Goal: Task Accomplishment & Management: Manage account settings

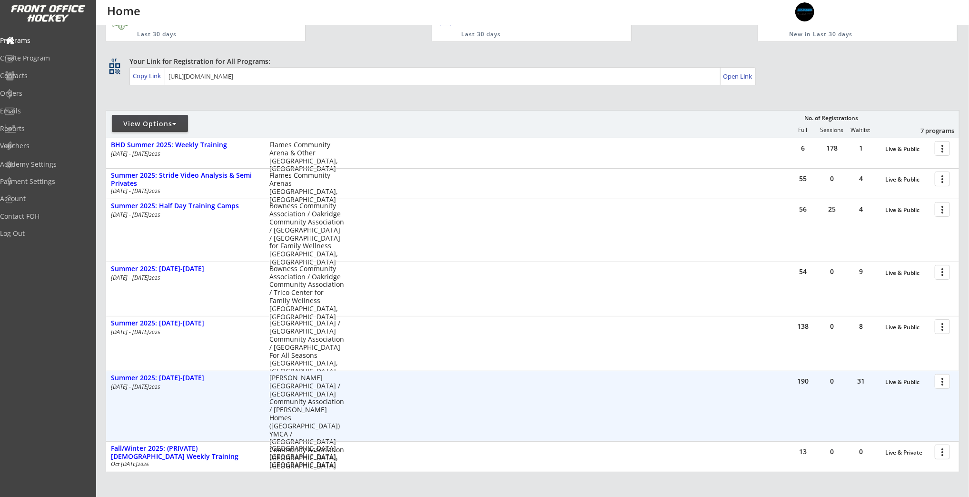
scroll to position [118, 0]
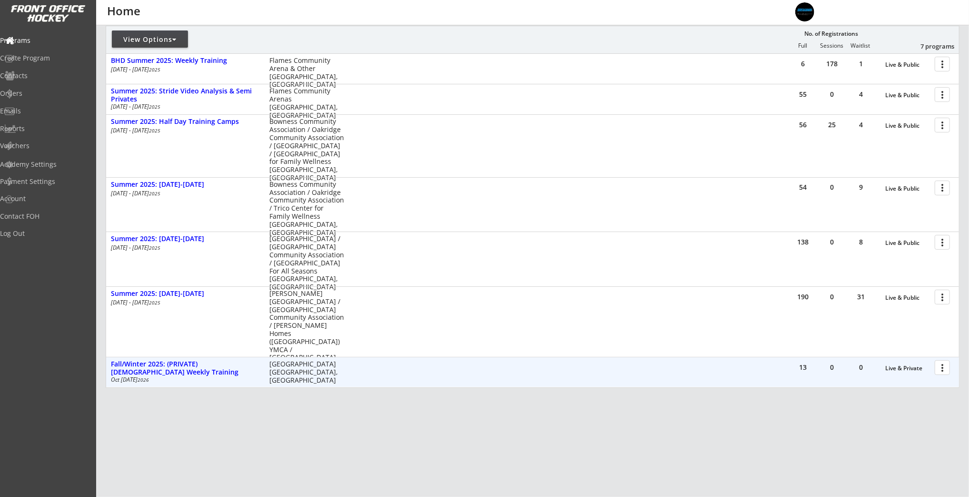
click at [763, 369] on div at bounding box center [944, 366] width 17 height 17
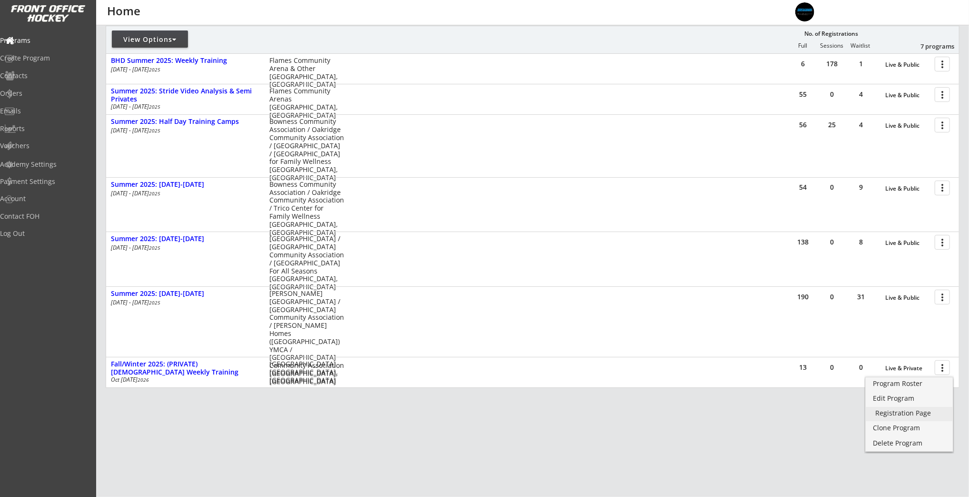
click at [763, 411] on div "Registration Page" at bounding box center [909, 412] width 68 height 7
click at [763, 397] on div "Edit Program" at bounding box center [909, 398] width 68 height 7
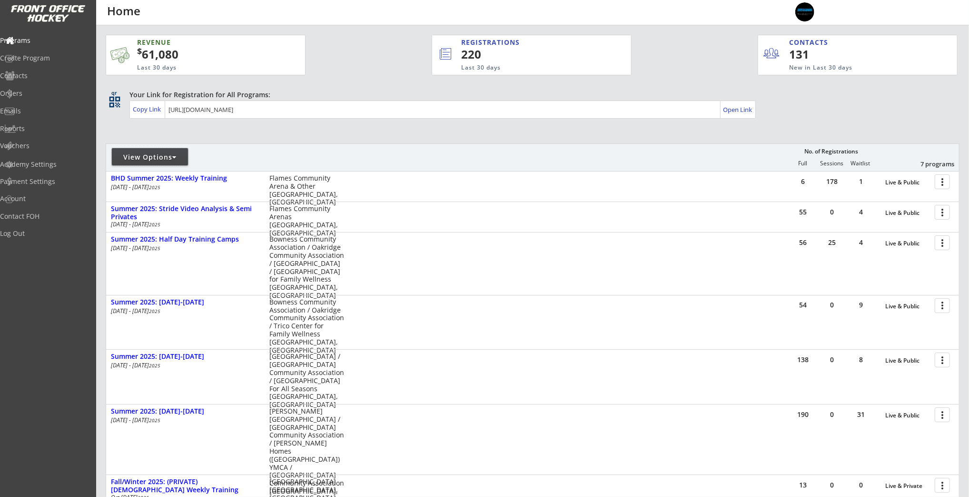
click at [180, 156] on div "View Options" at bounding box center [150, 157] width 76 height 10
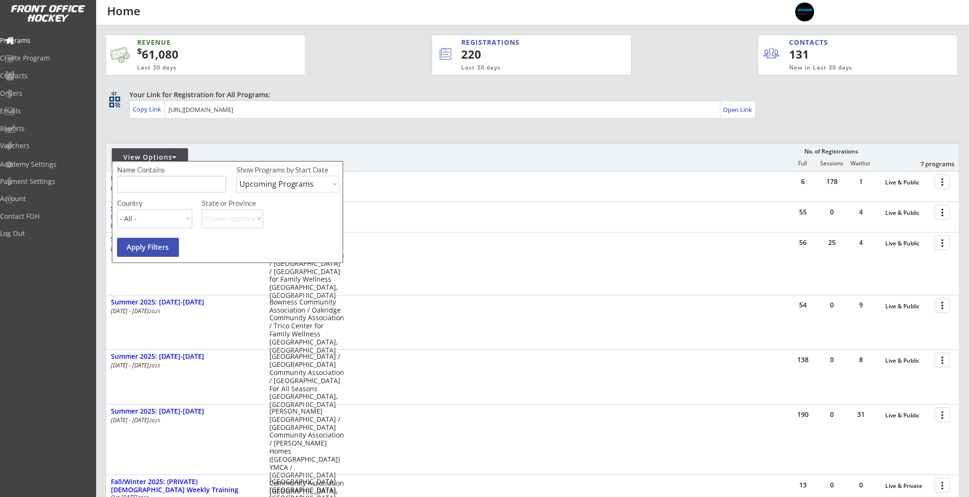
click at [263, 189] on select "Upcoming Programs Past Programs Specific Date Range" at bounding box center [288, 184] width 103 height 17
select select ""Past Programs""
click at [237, 176] on select "Upcoming Programs Past Programs Specific Date Range" at bounding box center [288, 184] width 103 height 17
click at [165, 244] on button "Apply Filters" at bounding box center [148, 247] width 62 height 19
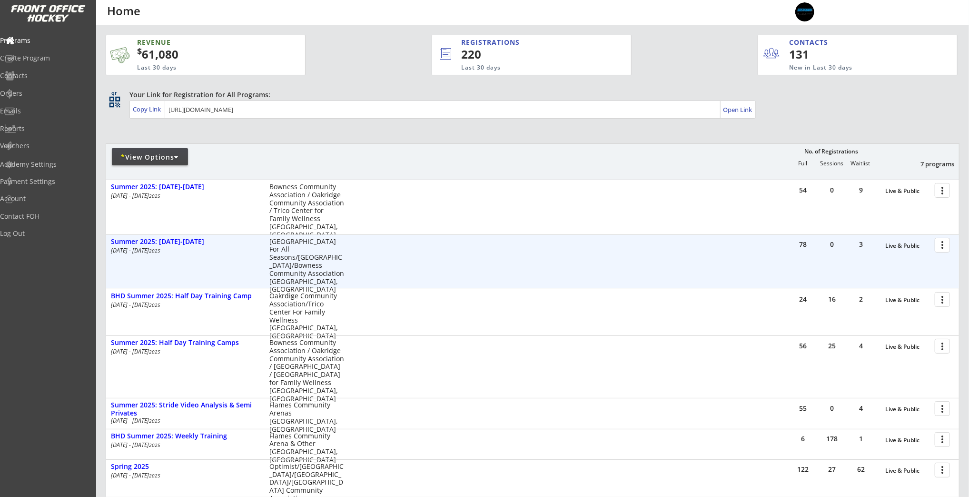
click at [947, 242] on div at bounding box center [944, 244] width 17 height 17
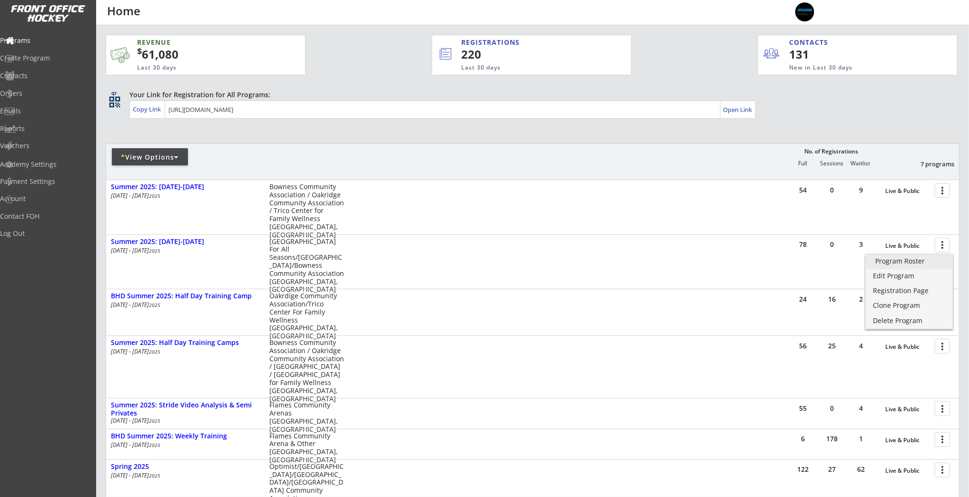
click at [933, 263] on div "Program Roster" at bounding box center [909, 261] width 68 height 7
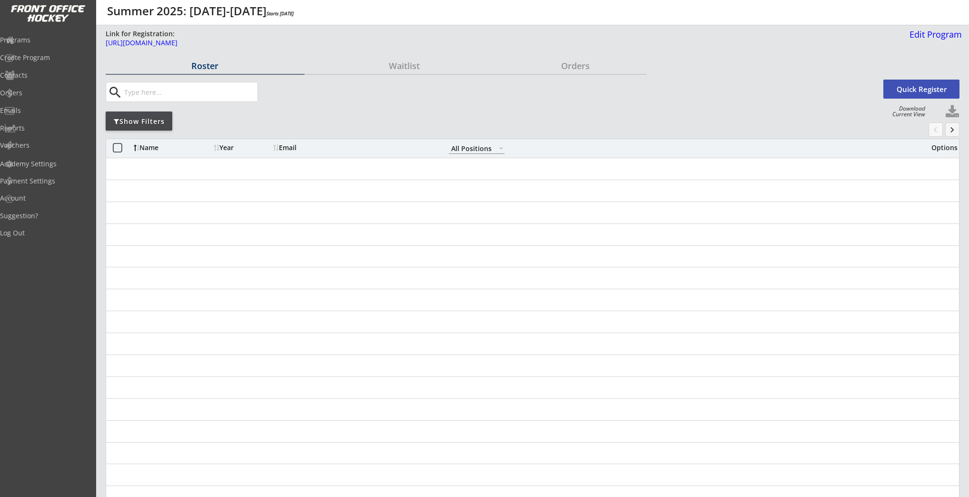
select select ""All Positions""
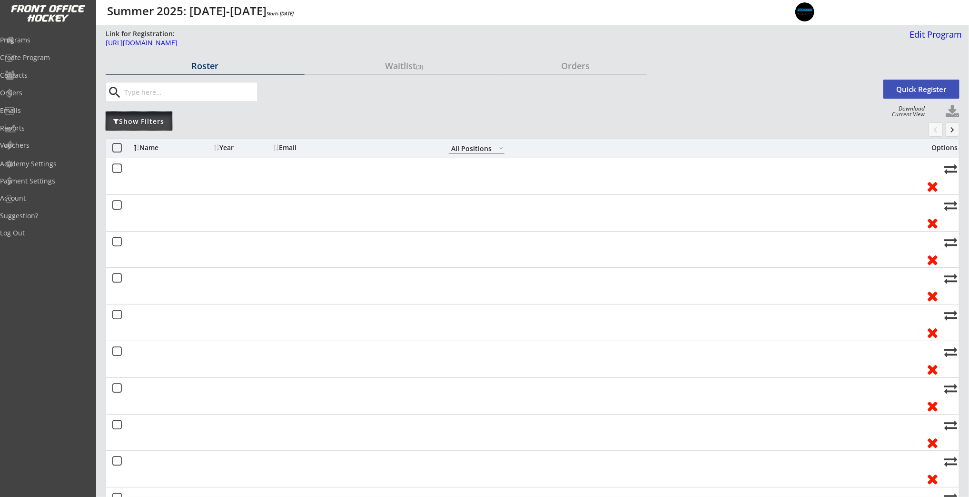
click at [143, 113] on div "Show Filters" at bounding box center [139, 120] width 67 height 19
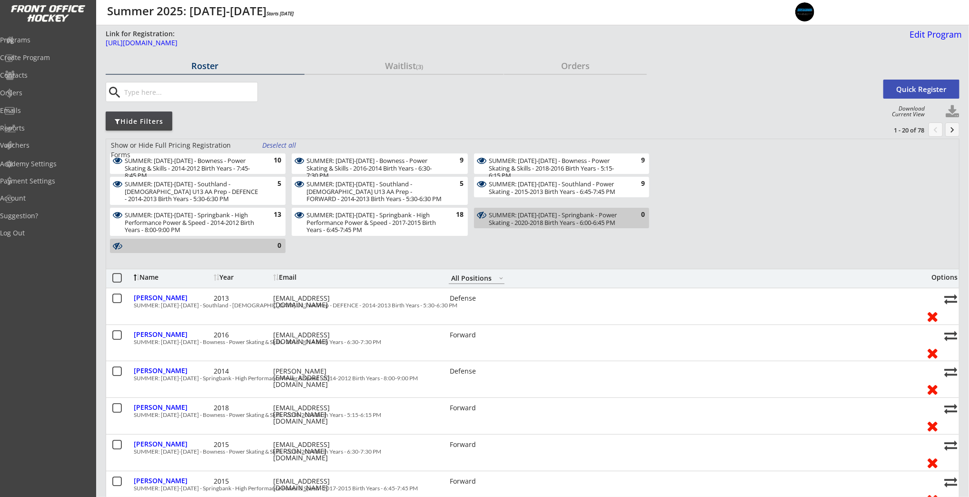
click at [280, 145] on div "Deselect all" at bounding box center [279, 145] width 35 height 10
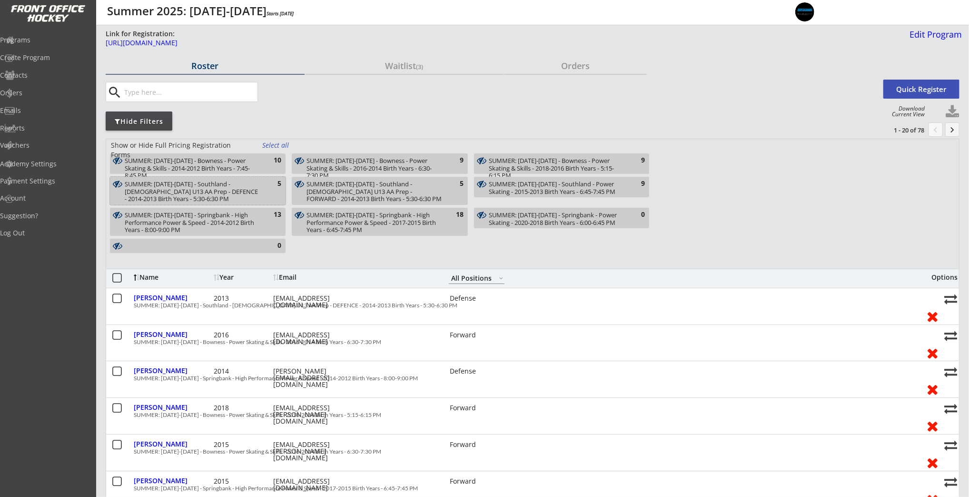
click at [262, 194] on div "SUMMER: Aug 5-8 - Southland - FEMALE U13 AA Prep - DEFENCE - 2014-2013 Birth Ye…" at bounding box center [198, 191] width 176 height 28
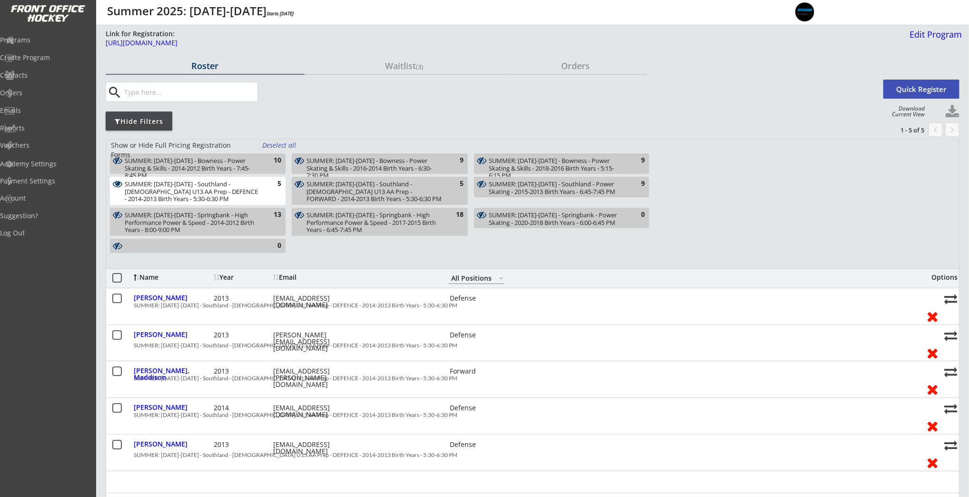
click at [335, 191] on div "SUMMER: Aug 5-8 - Southland - FEMALE U13 AA Prep - FORWARD - 2014-2013 Birth Ye…" at bounding box center [374, 191] width 135 height 22
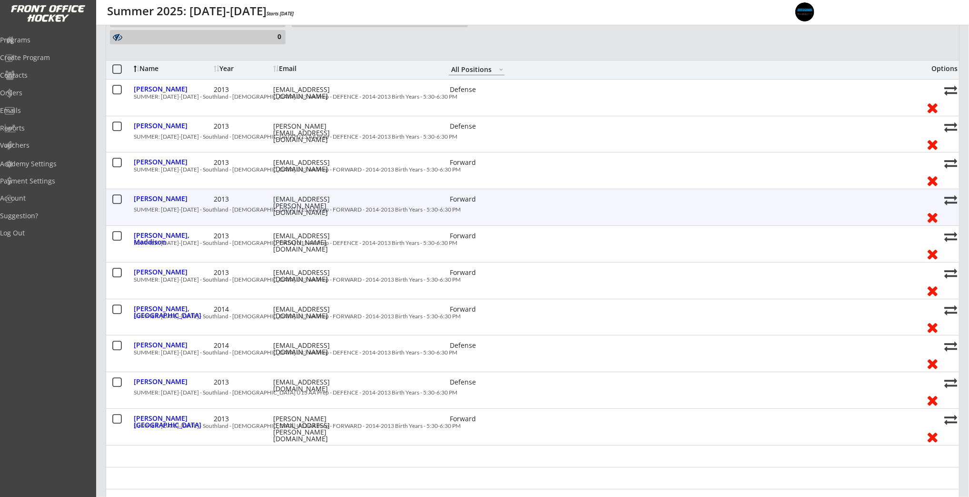
scroll to position [209, 0]
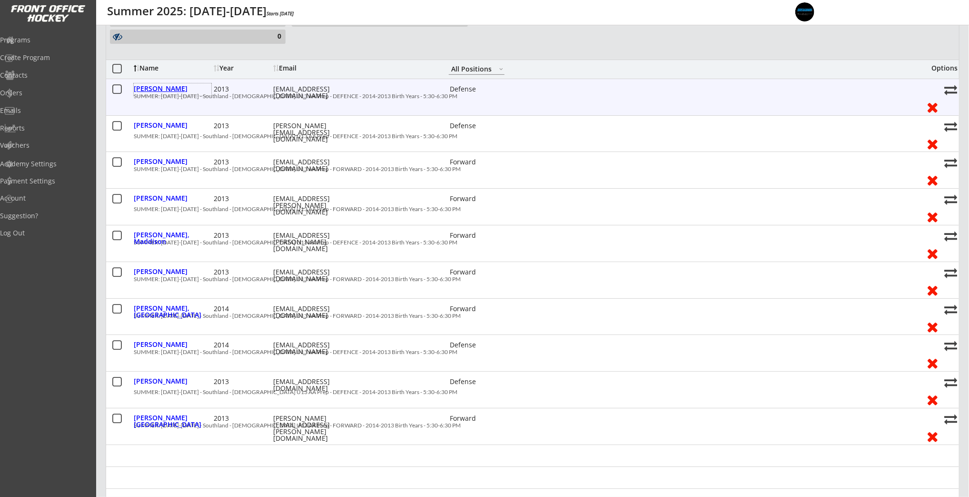
click at [152, 89] on div "[PERSON_NAME]" at bounding box center [173, 88] width 78 height 7
select select ""Defense""
select select ""Adult S""
select select ""S""
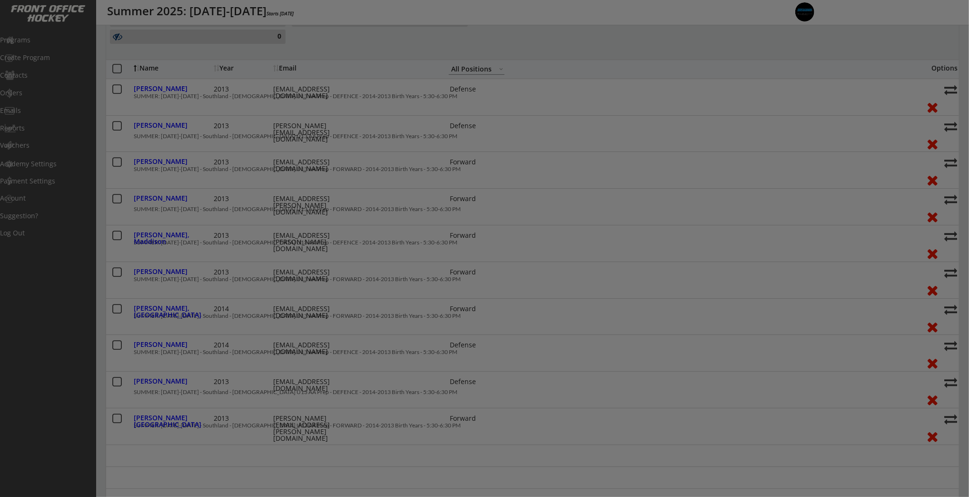
type input "[DEMOGRAPHIC_DATA]"
type input "Girls Hockey Calgary"
type input "U13"
type input "AA"
select select ""Girls Hockey Calgary""
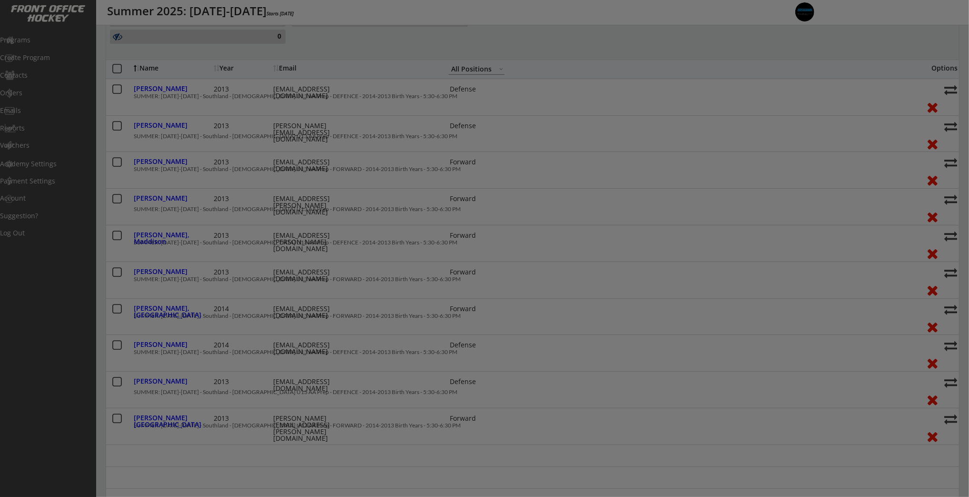
select select ""U13""
select select ""AA""
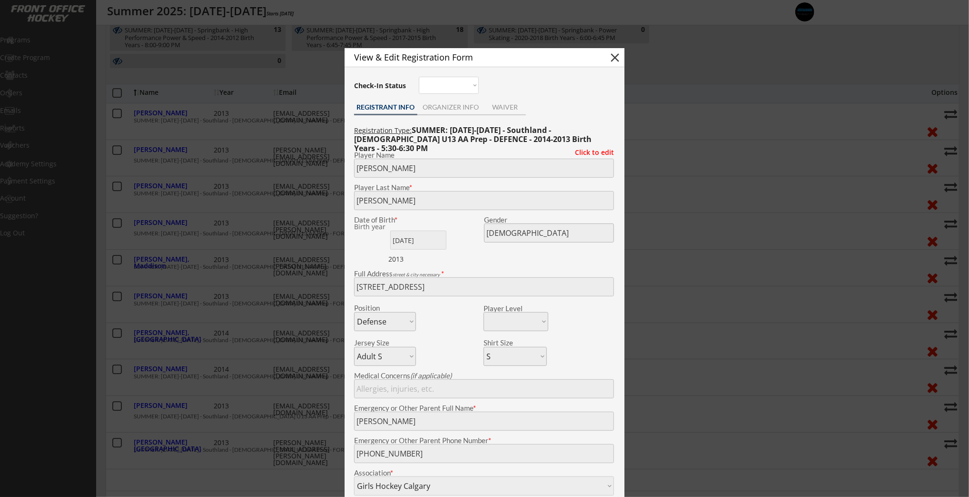
scroll to position [188, 0]
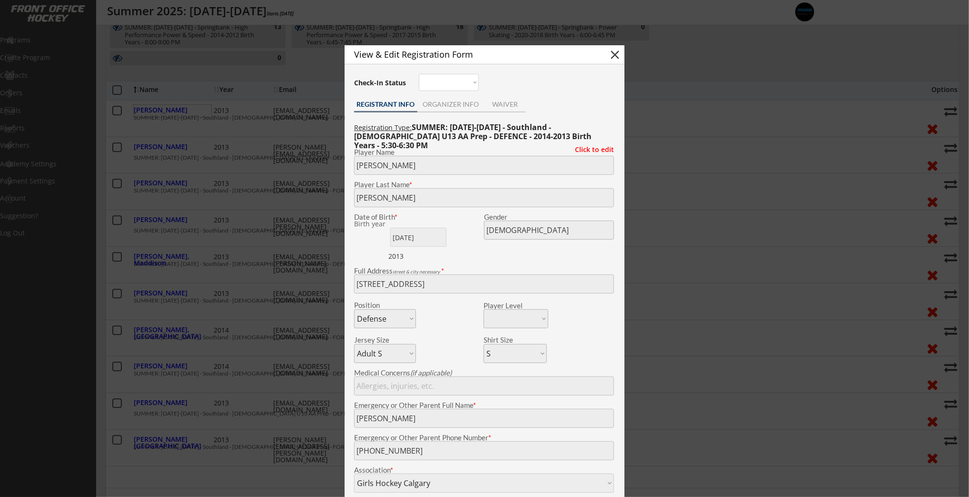
click at [320, 113] on div at bounding box center [484, 248] width 969 height 497
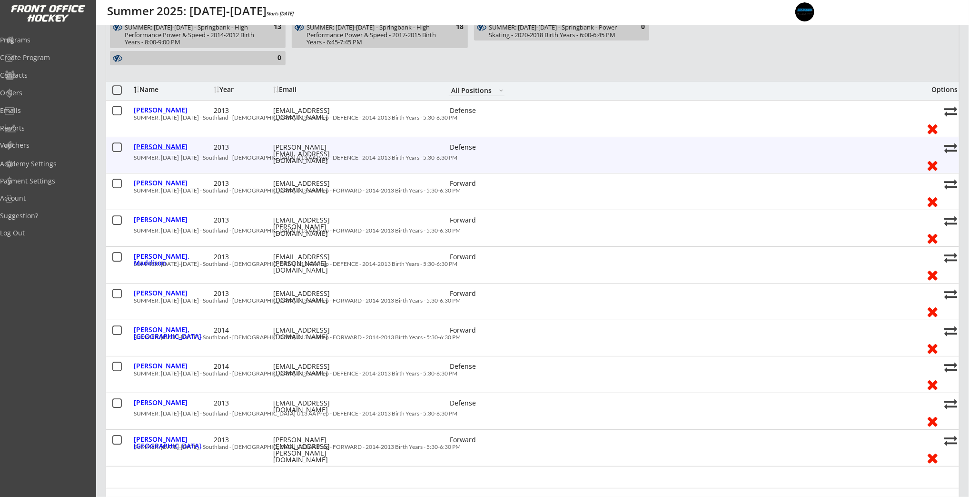
click at [157, 150] on div "[PERSON_NAME]" at bounding box center [173, 146] width 78 height 7
type input "Blaire"
type input "Dawson"
type input "02/04/2013"
type input "148 Marquis Grove SE, Calgary, AB T3M 1M6, Canada"
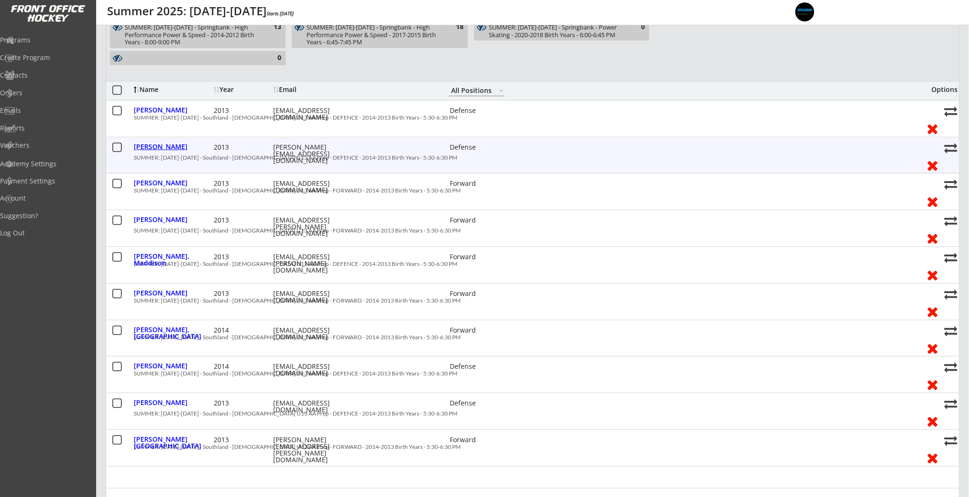
select select ""PLACEHOLDER_1427118222253""
type input "Jennifer Dawson"
type input "(403) 875-5553"
type input "A"
select select ""A""
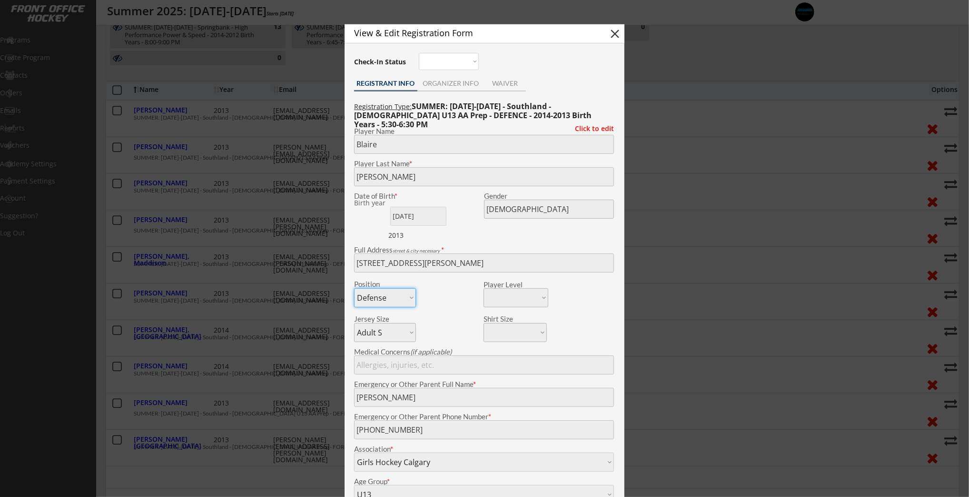
click at [254, 143] on div at bounding box center [484, 248] width 969 height 497
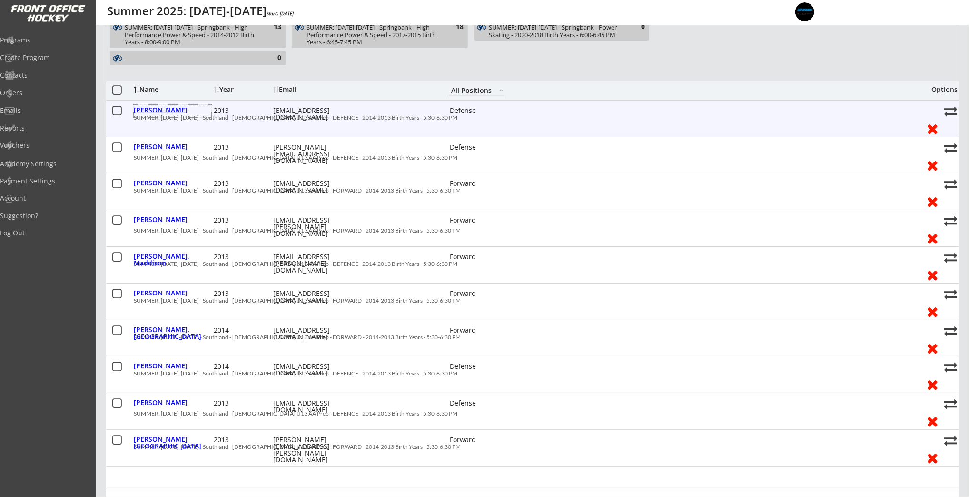
click at [167, 110] on div "Bauder, Alisa" at bounding box center [173, 110] width 78 height 7
type input "Alisa"
type input "Bauder"
type input "08/05/2013"
type input "1318 Windsor St NW, Calgary, AB T2N 3X1, Canada"
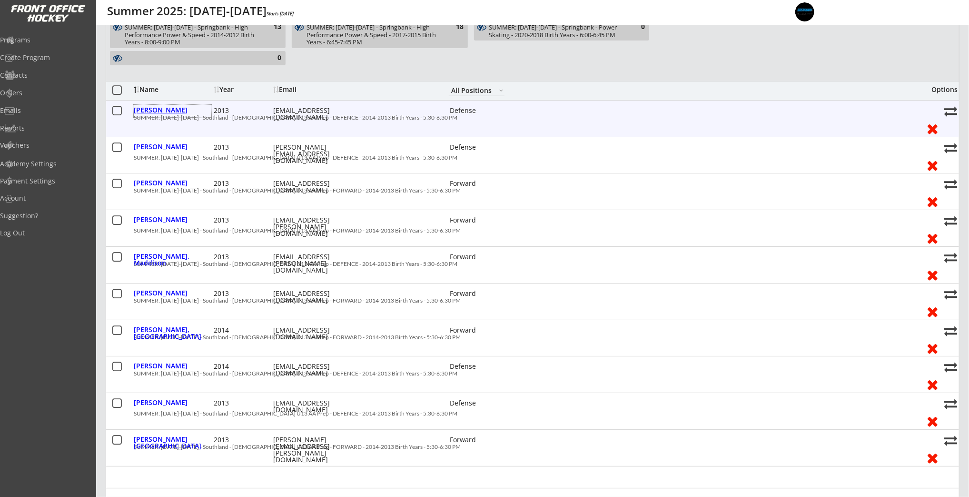
select select ""S""
type input "Nathan Bauder"
type input "(250) 500-1234"
type input "AA"
select select ""AA""
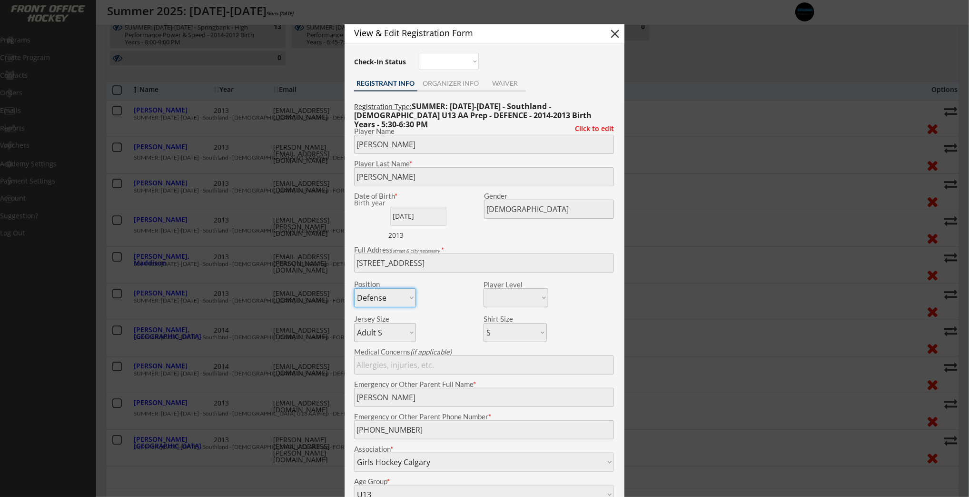
click at [171, 124] on div at bounding box center [484, 248] width 969 height 497
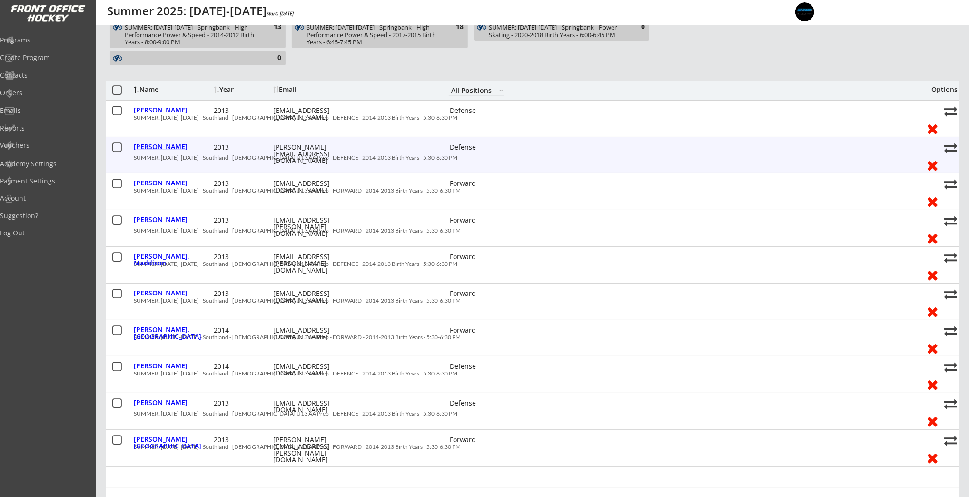
click at [159, 148] on div "Dawson, Blaire" at bounding box center [173, 146] width 78 height 7
type input "Blaire"
type input "Dawson"
type input "02/04/2013"
type input "148 Marquis Grove SE, Calgary, AB T3M 1M6, Canada"
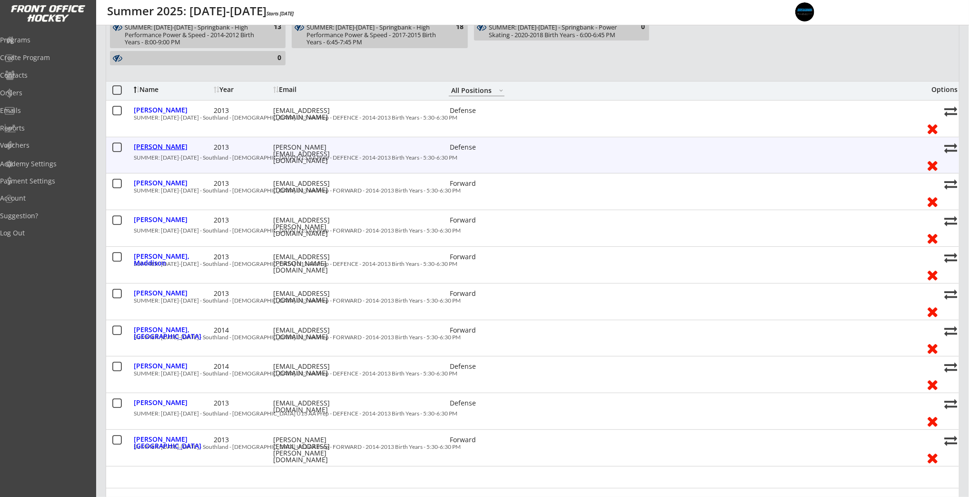
select select ""PLACEHOLDER_1427118222253""
type input "Jennifer Dawson"
type input "(403) 875-5553"
type input "A"
select select ""A""
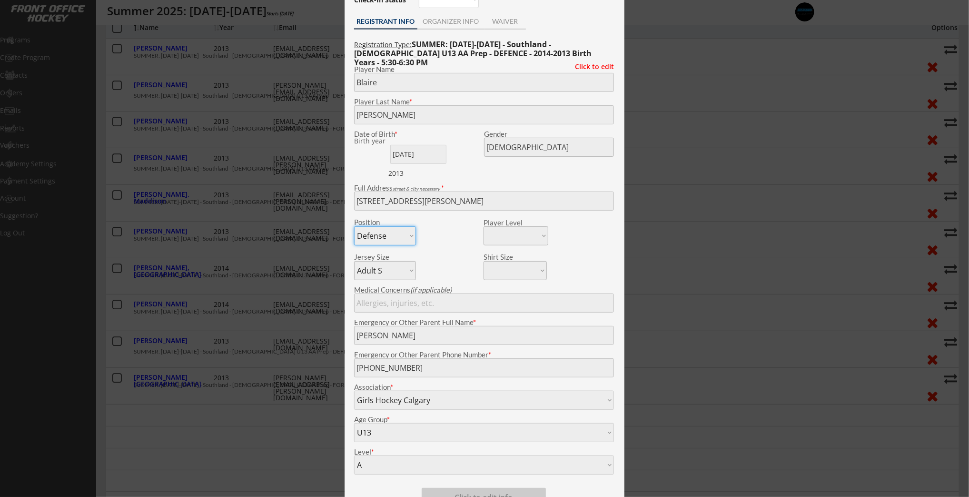
scroll to position [255, 0]
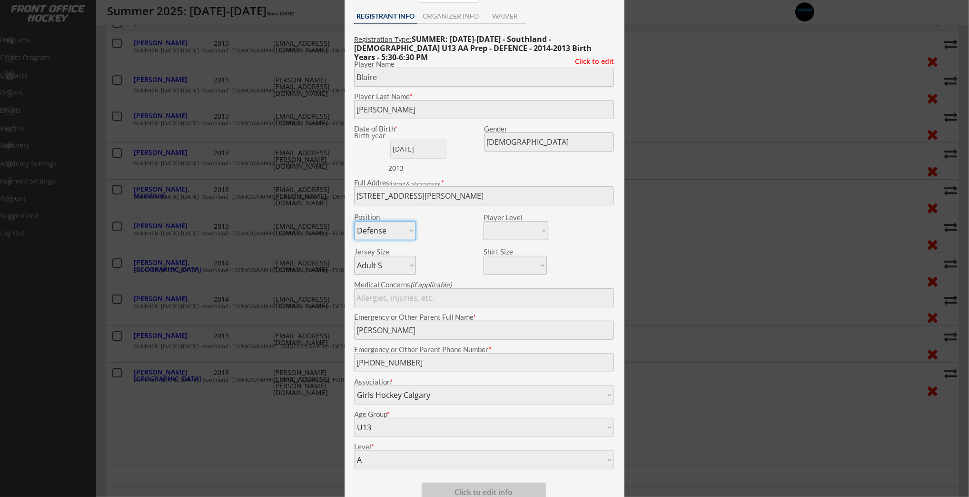
click at [235, 149] on div at bounding box center [484, 248] width 969 height 497
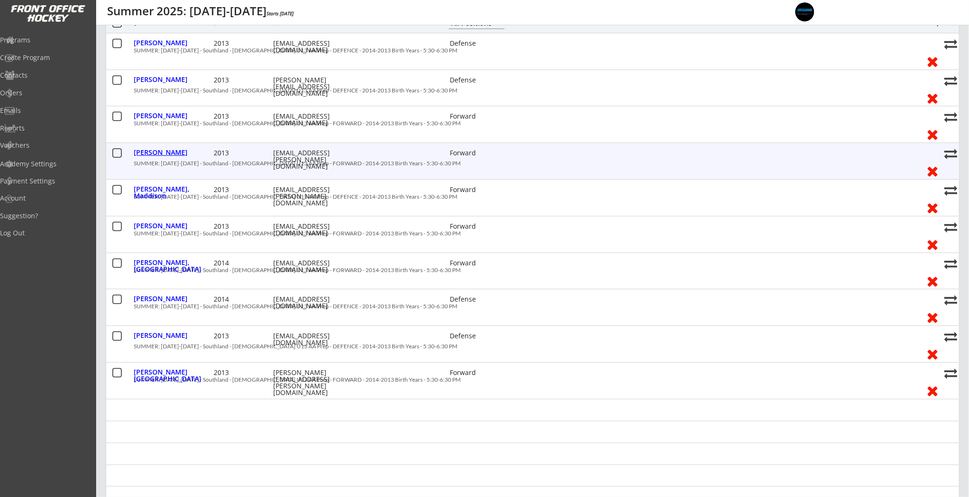
click at [168, 155] on div "Louie, Naiya" at bounding box center [173, 152] width 78 height 7
type input "Naiya"
type input "Louie"
type input "09/03/2013"
type input "228 Varsity Estates Link NW, Calgary, AB T3B 4C9, Canada"
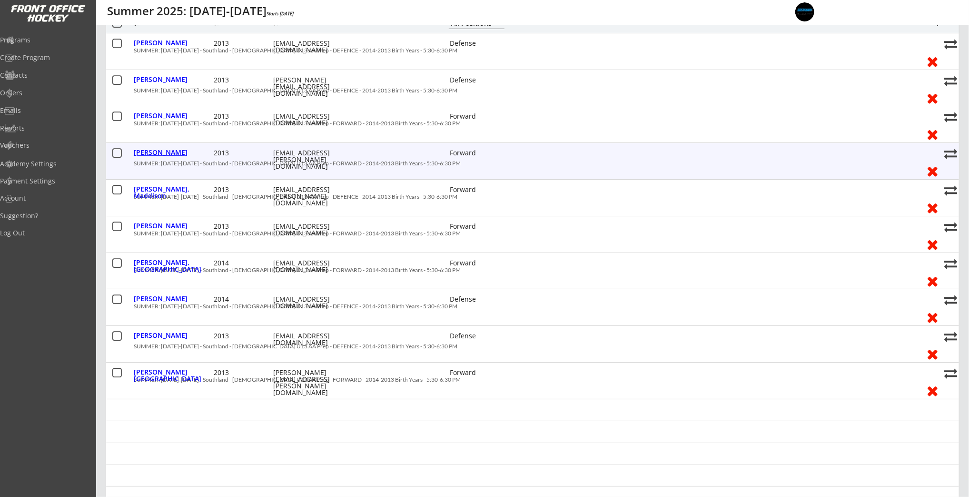
select select ""Forward""
select select ""Youth XL""
type input "Salima Louie"
type input "(587) 999-8671"
type input "AA"
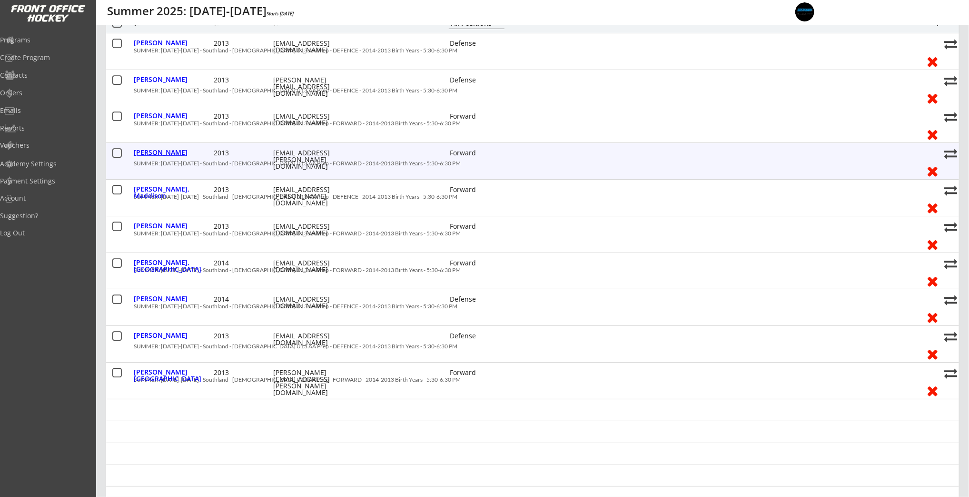
select select ""AA""
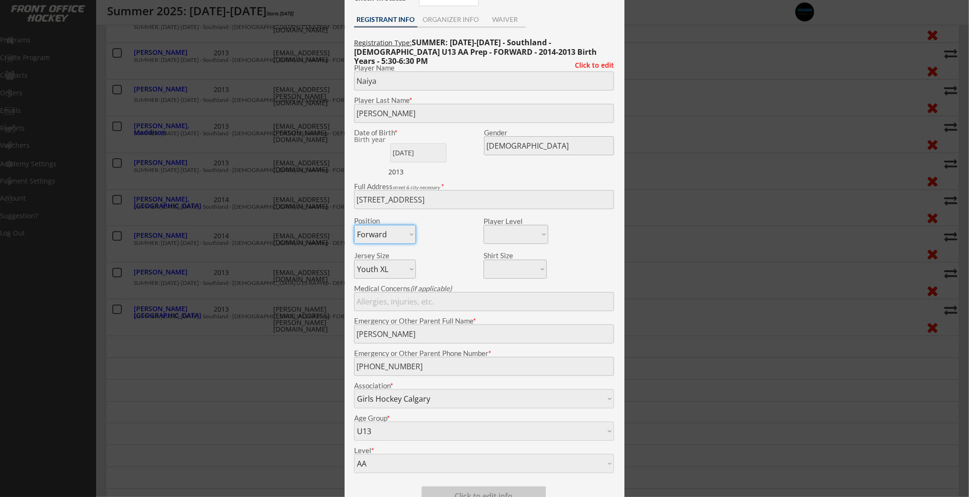
scroll to position [327, 0]
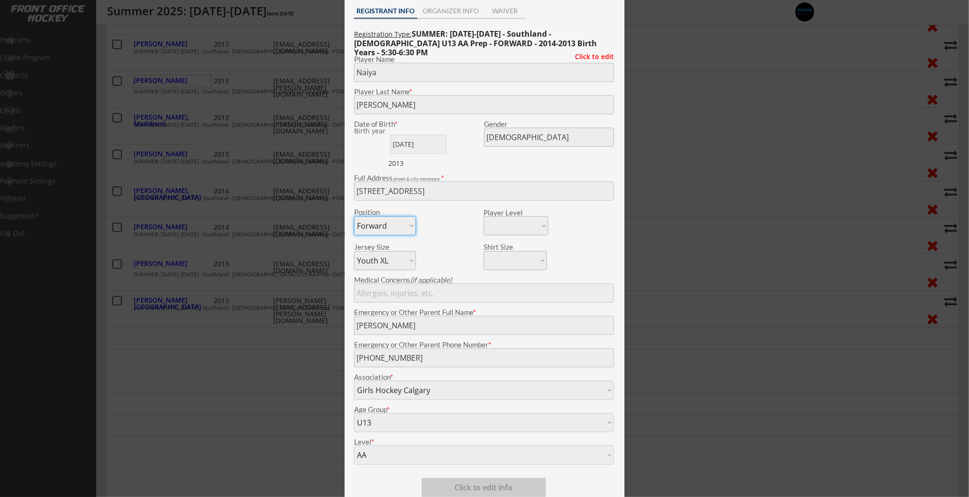
click at [331, 79] on div at bounding box center [484, 248] width 969 height 497
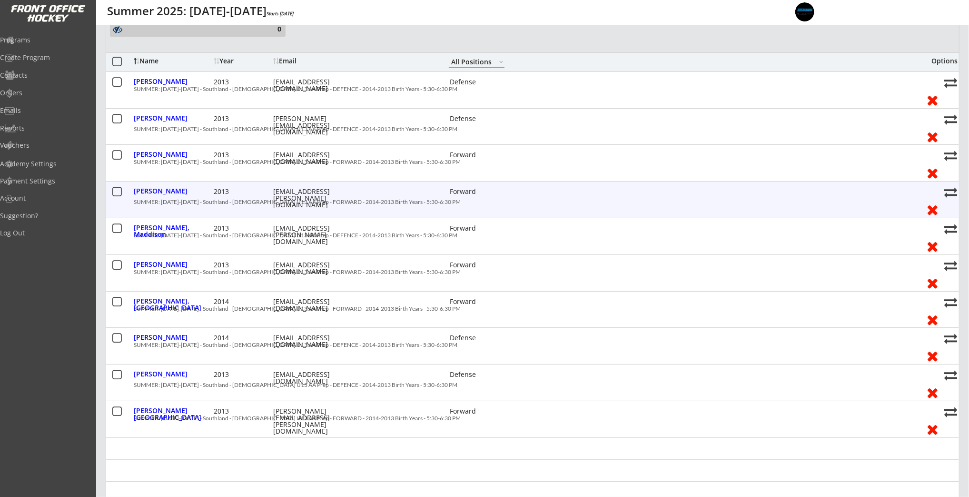
scroll to position [219, 0]
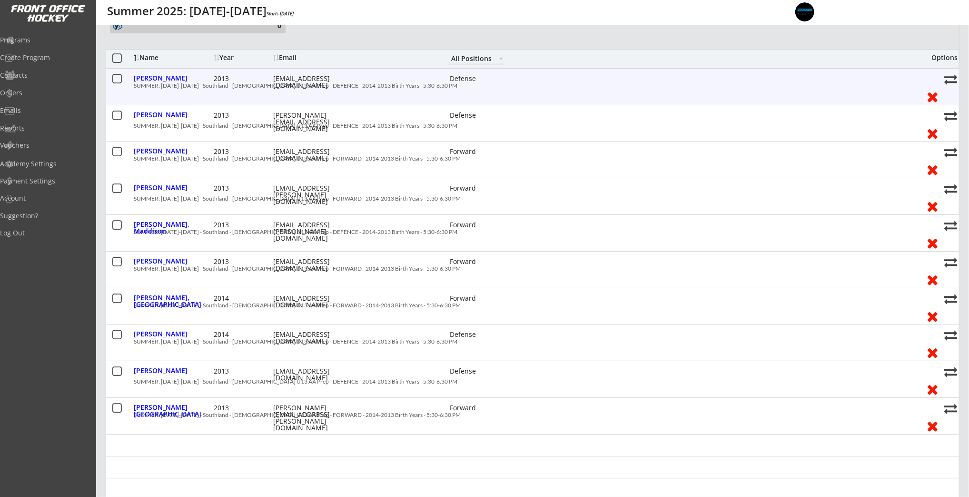
click at [313, 79] on div "evgenia1108@gmail.com" at bounding box center [316, 81] width 86 height 13
copy div "evgenia1108@gmail.com"
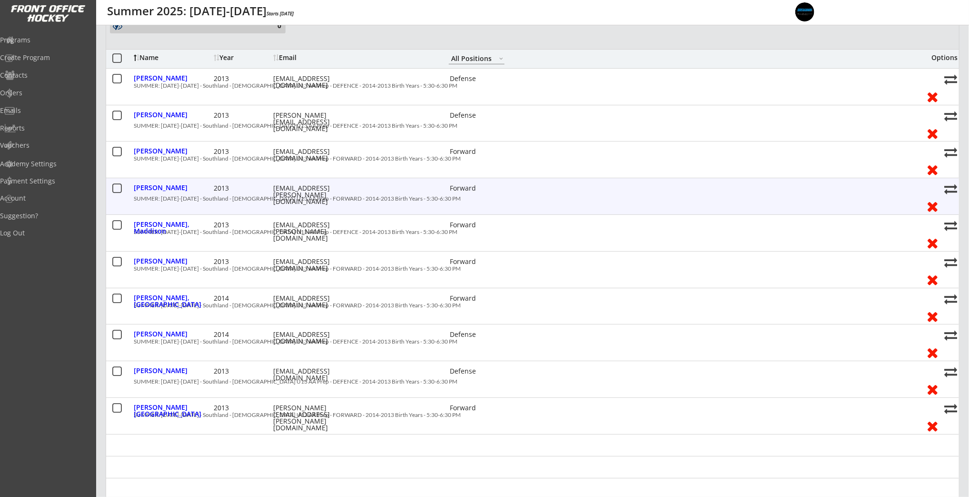
click at [301, 189] on div "mr.michael.louie@gmail.com" at bounding box center [316, 195] width 86 height 20
copy div "mr.michael.louie@gmail.com"
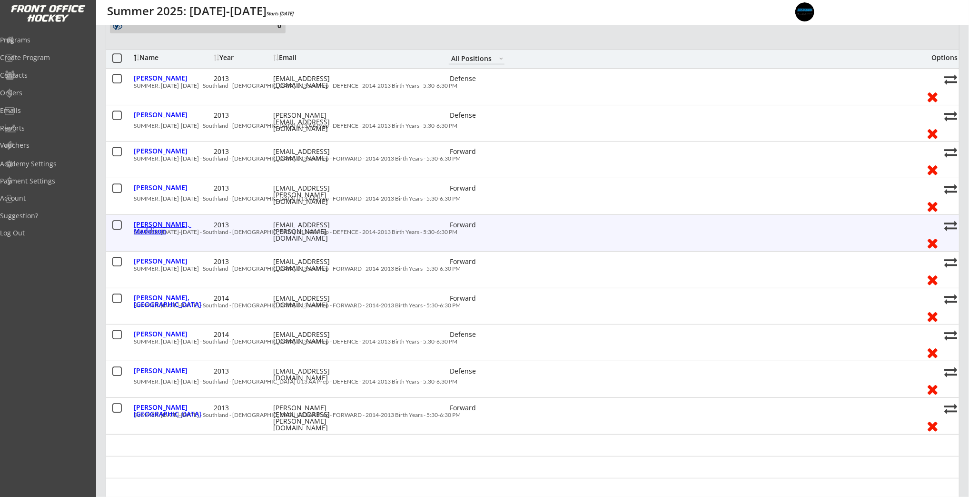
click at [180, 226] on div "Mcdade, Maddison" at bounding box center [173, 227] width 78 height 13
type input "Maddison"
type input "Mcdade"
type input "05/25/2013"
type input "244 Elgin Meadows Way SE, Calgary, AB T2Z 0R9, Canada"
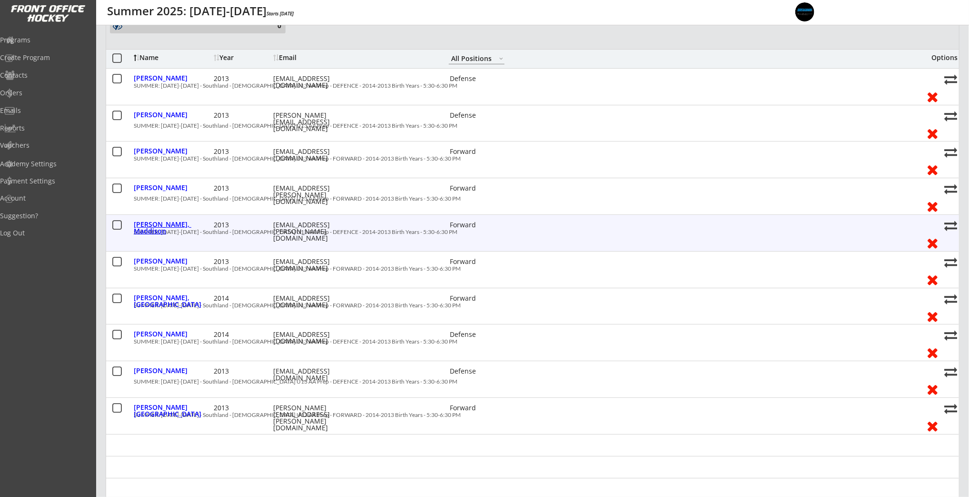
select select ""Adult S""
type input "Evan McDade"
type input "(403) 836-7825"
type input "A"
select select ""A""
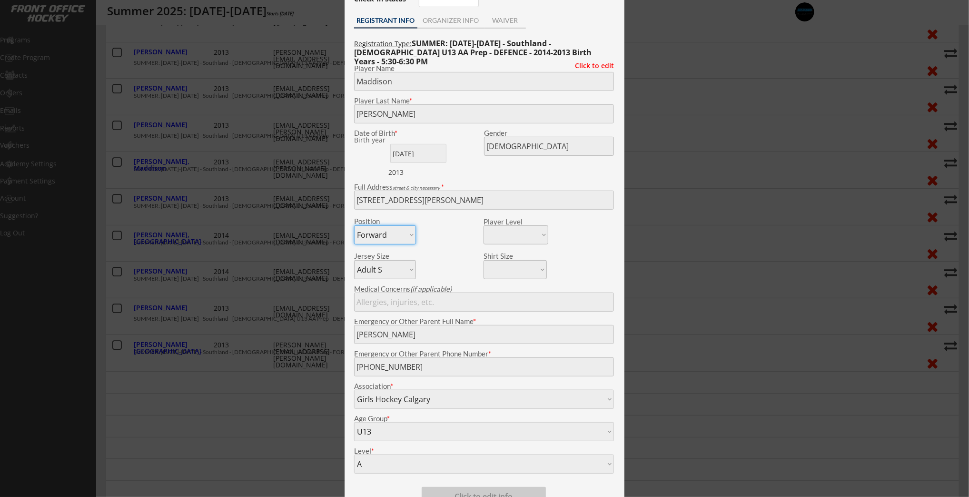
scroll to position [291, 0]
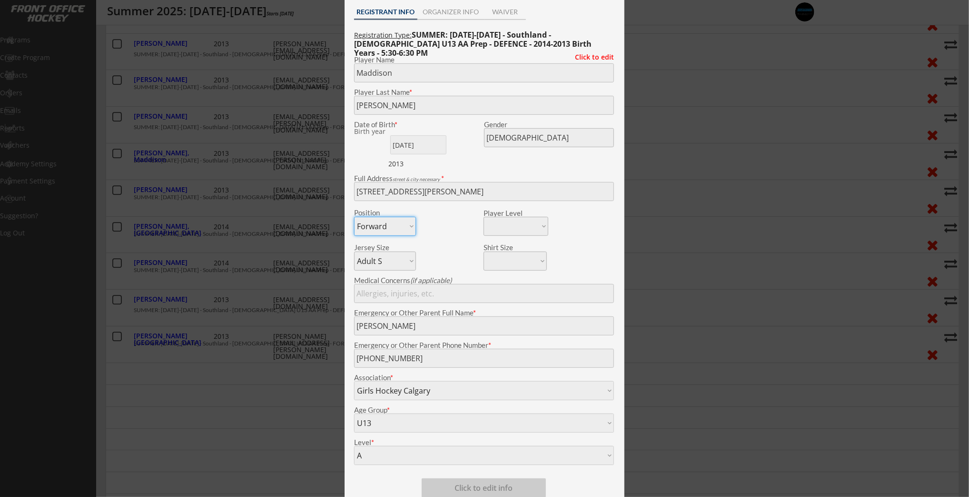
drag, startPoint x: 266, startPoint y: 211, endPoint x: 207, endPoint y: 191, distance: 62.8
click at [266, 211] on div at bounding box center [484, 248] width 969 height 497
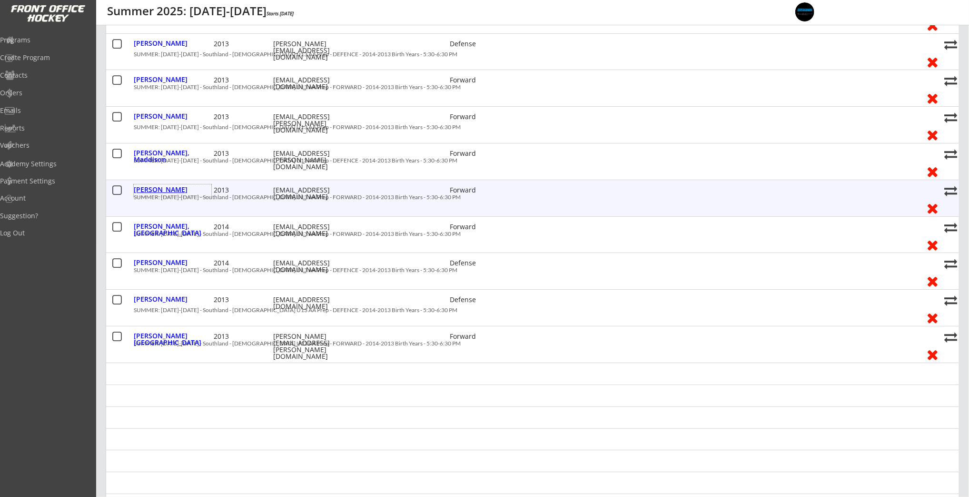
click at [169, 191] on div "Robarts, Kate" at bounding box center [173, 189] width 78 height 7
type input "Kate"
type input "Robarts"
type input "05/11/2013"
type input "6706 Lachine Ct SW, Calgary, AB T3E 6E6, Canada"
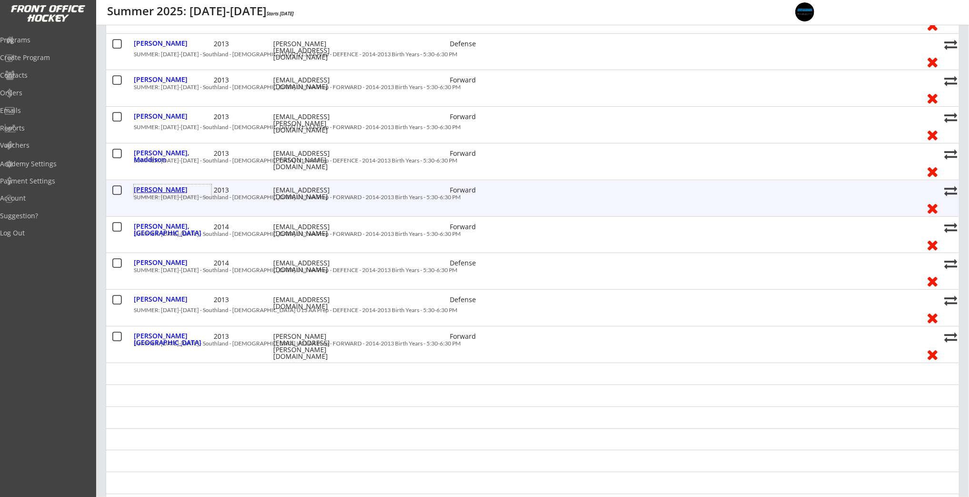
select select ""Youth XL""
type input "None"
type input "John Robarts"
type input "(403) 542-5646"
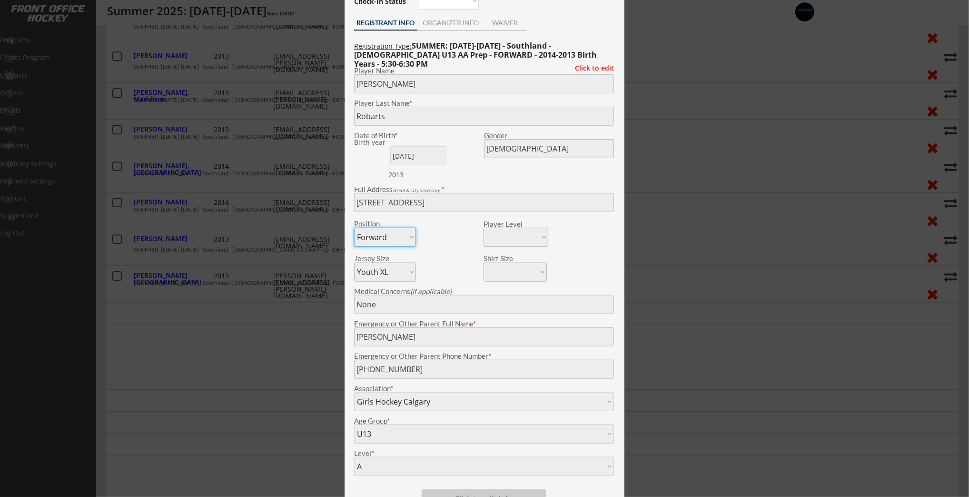
scroll to position [355, 0]
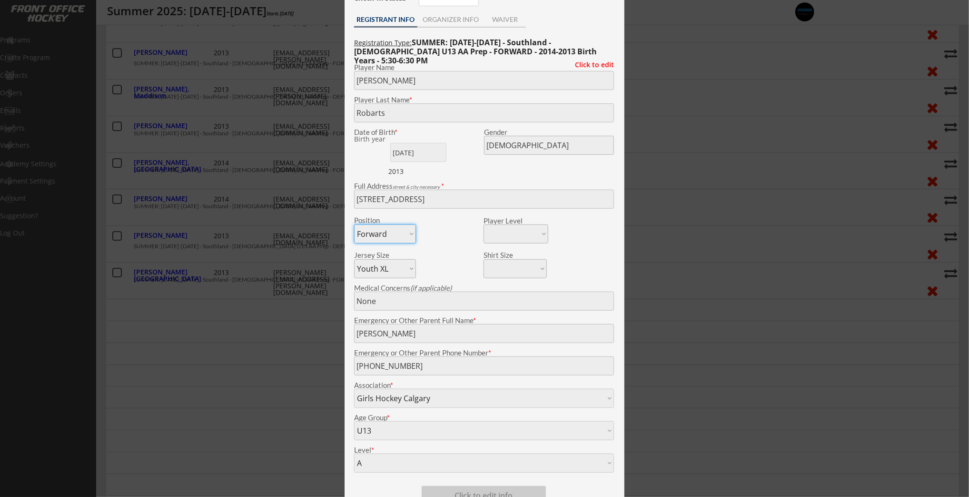
drag, startPoint x: 283, startPoint y: 273, endPoint x: 196, endPoint y: 198, distance: 115.8
click at [283, 273] on div at bounding box center [484, 248] width 969 height 497
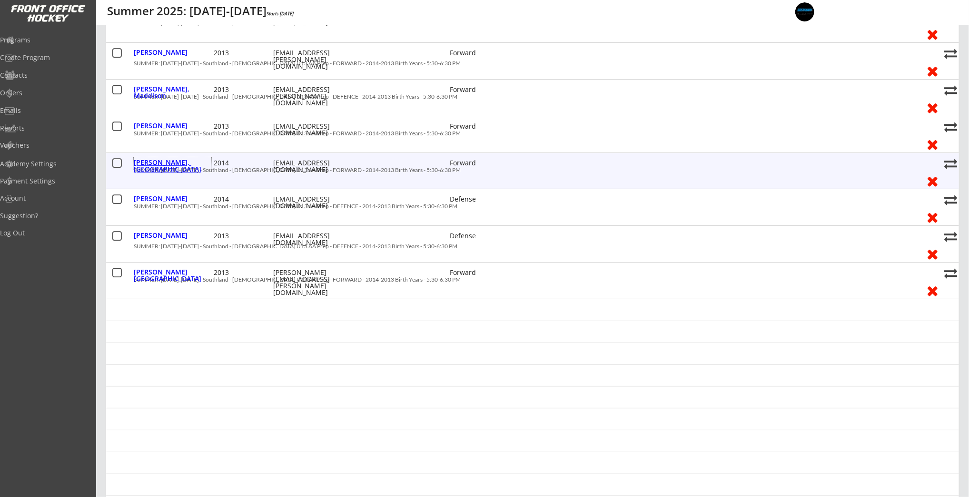
drag, startPoint x: 164, startPoint y: 159, endPoint x: 183, endPoint y: 165, distance: 20.2
click at [164, 159] on div "Thomas, Siena" at bounding box center [173, 165] width 78 height 13
type input "Siena"
type input "Thomas"
type input "04/17/2014"
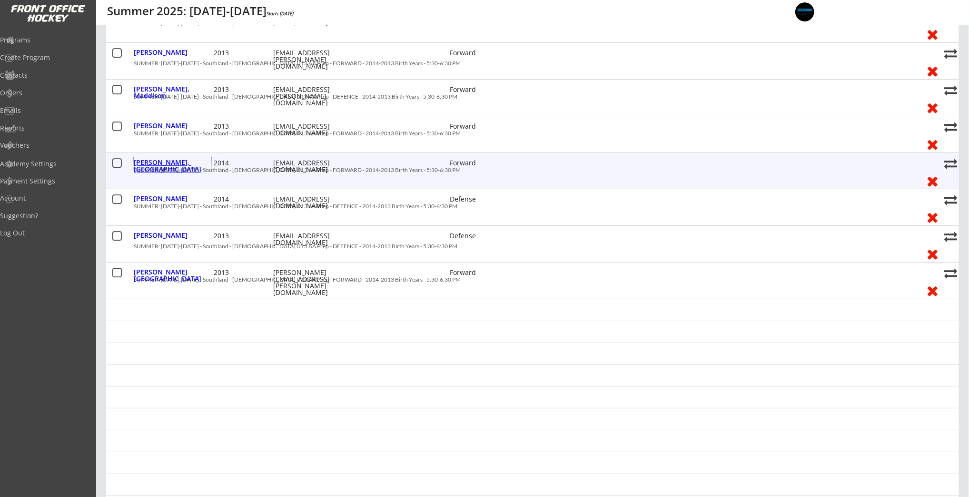
type input "2931 Lathom Crescent SW, Calgary, AB T3E 5W8, Canada"
select select ""Youth L""
type input "Cory Thomas"
type input "(403) 988-8487"
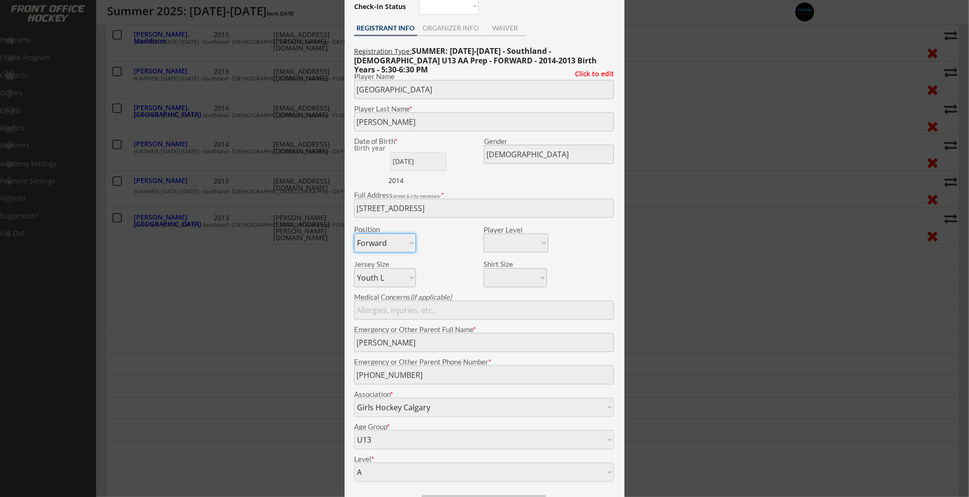
scroll to position [414, 0]
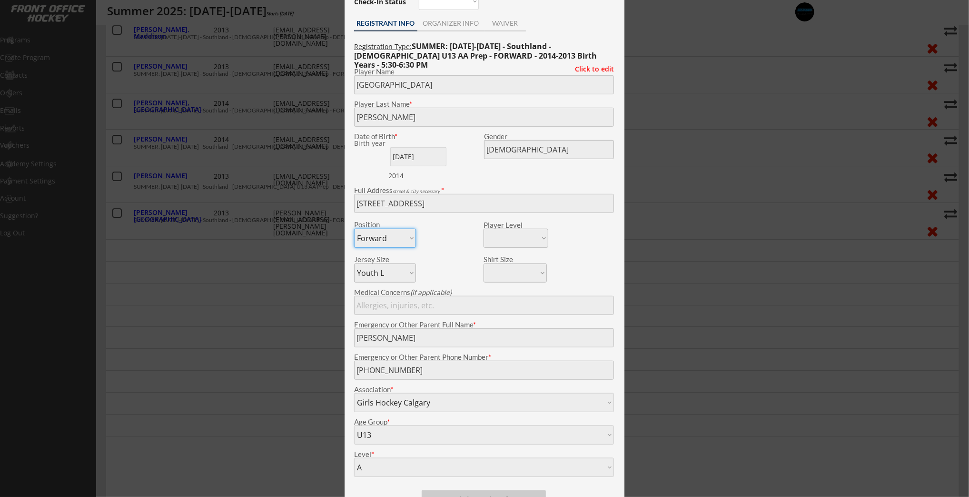
drag, startPoint x: 216, startPoint y: 187, endPoint x: 233, endPoint y: 199, distance: 21.1
click at [216, 187] on div at bounding box center [484, 248] width 969 height 497
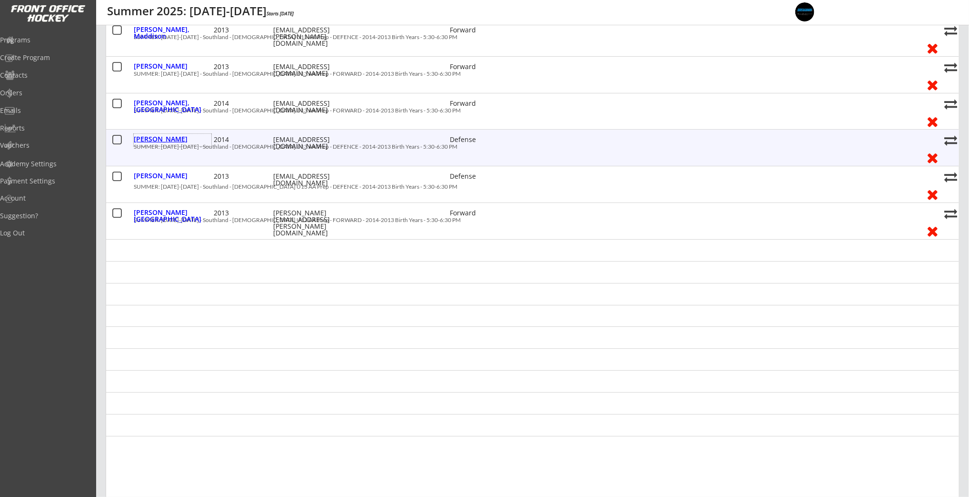
click at [149, 139] on div "Thompson, Matilda" at bounding box center [173, 139] width 78 height 7
type input "Matilda"
type input "Thompson"
type input "11/24/2014"
type input "1640 Westmount Blvd NW, Calgary, AB T2N 3G6, Canada"
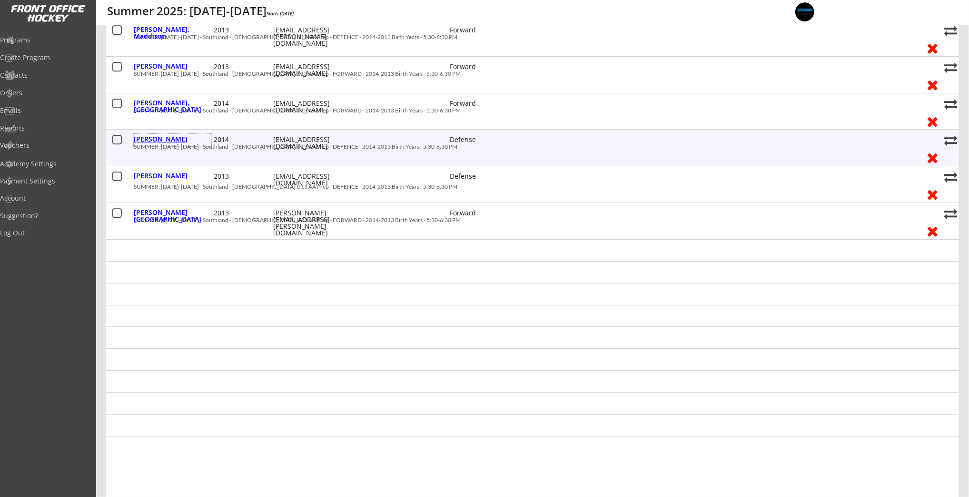
select select ""Defense""
select select ""Adult S""
type input "Katy Nettesheim"
type input "(403) 689-7949"
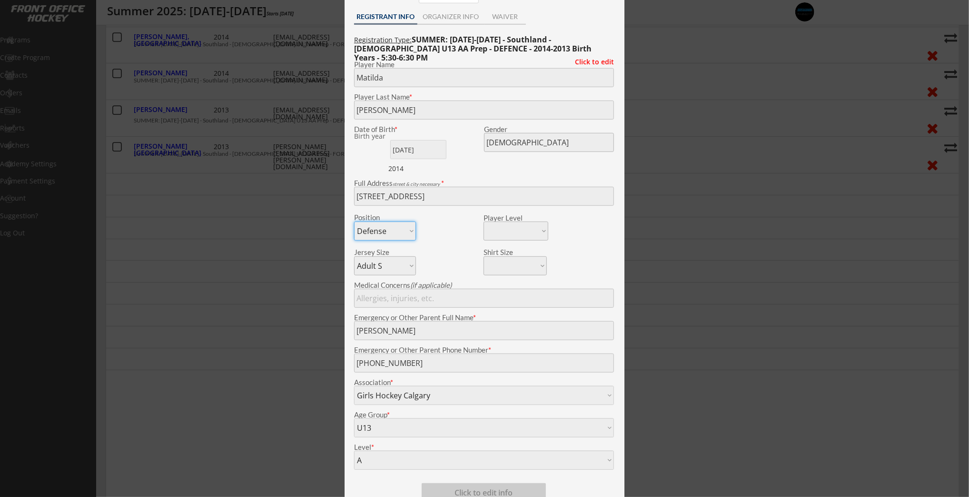
scroll to position [487, 0]
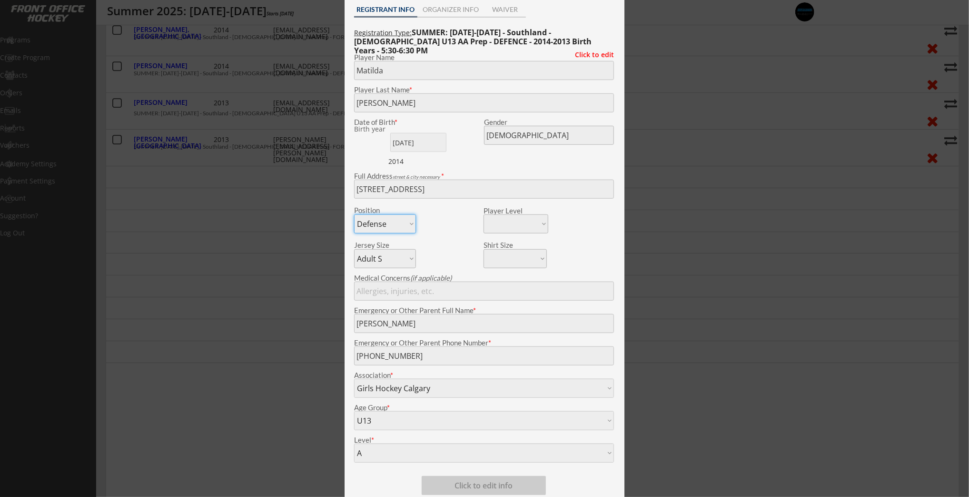
drag, startPoint x: 208, startPoint y: 211, endPoint x: 195, endPoint y: 205, distance: 14.3
click at [207, 210] on div at bounding box center [484, 248] width 969 height 497
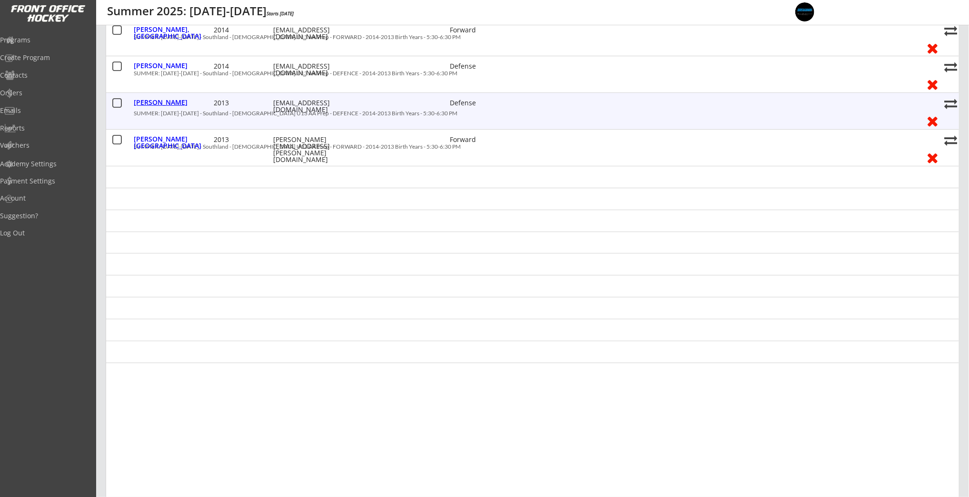
click at [152, 100] on div "Williams, Lauren" at bounding box center [173, 102] width 78 height 7
type input "Lauren"
type input "Williams"
type input "12/26/2013"
type input "7216 21 St SE, Calgary, AB T2C 0V1, Canada"
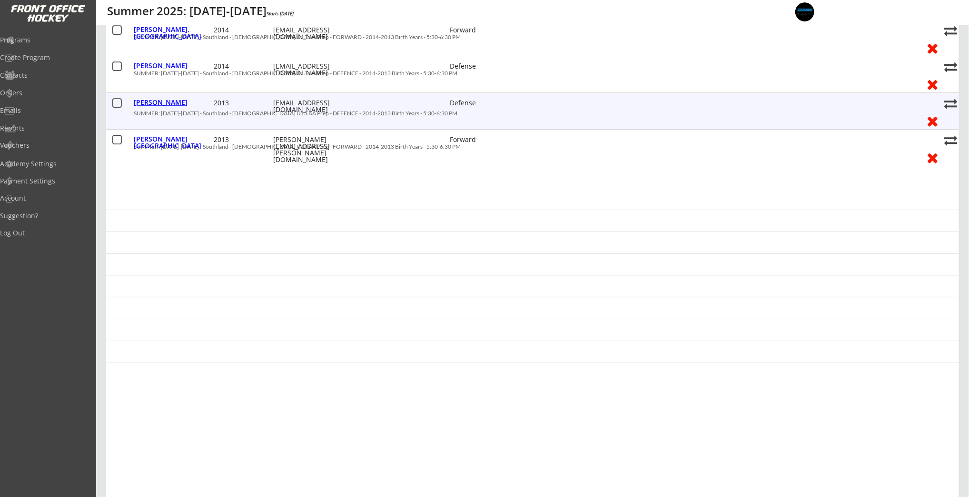
select select ""Youth XL""
type input "Tracy Williams"
type input "(403) 990-1120"
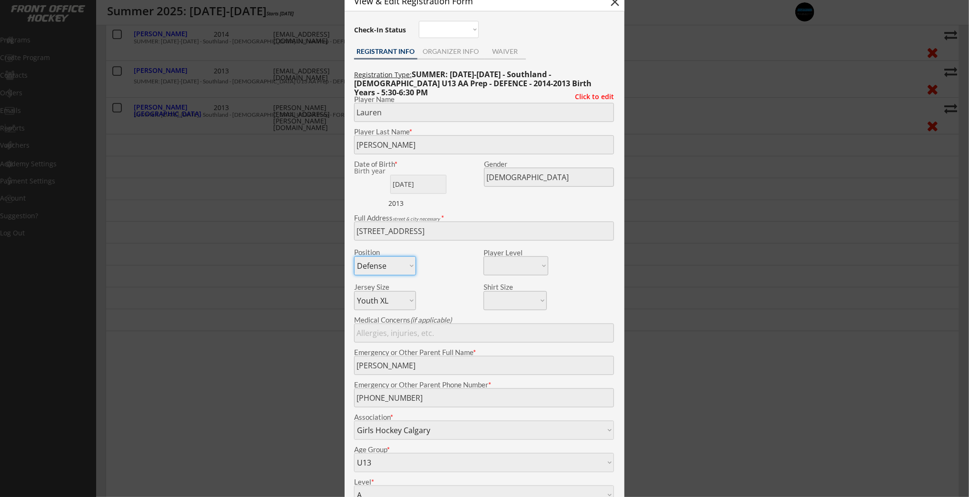
scroll to position [578, 0]
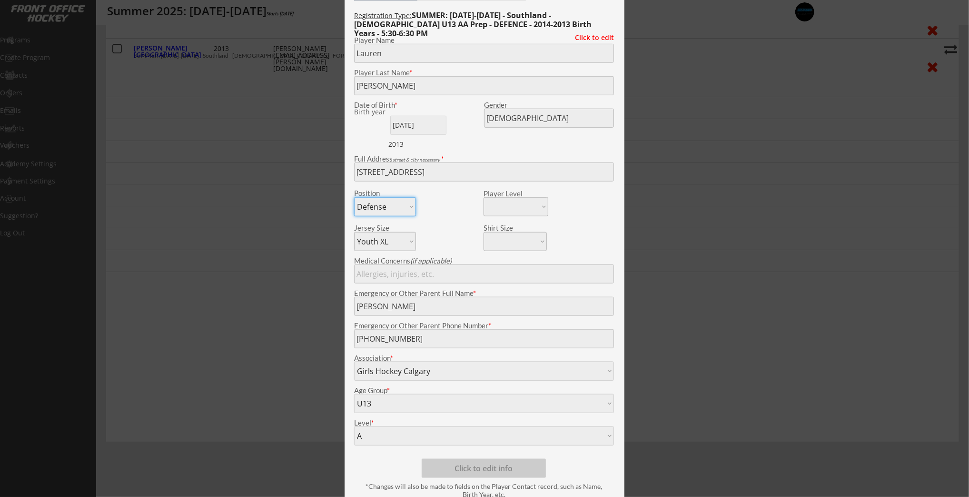
click at [226, 175] on div at bounding box center [484, 248] width 969 height 497
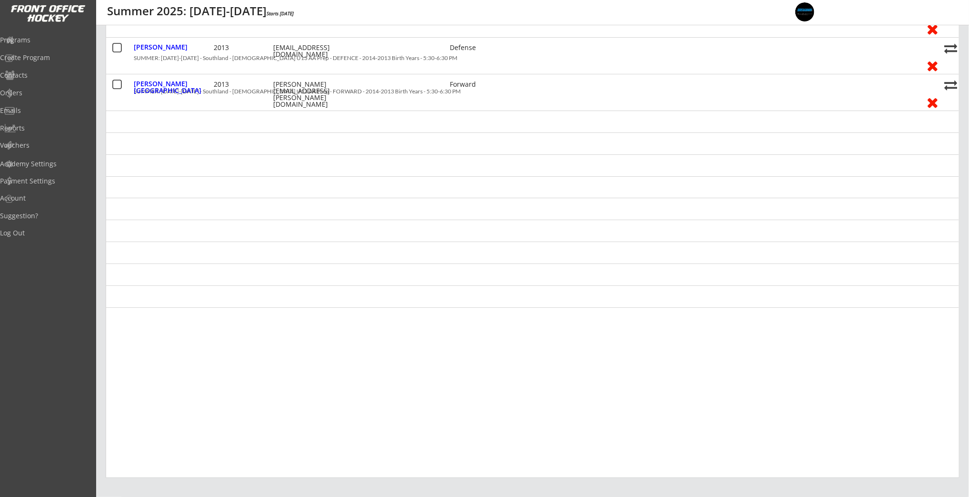
scroll to position [487, 0]
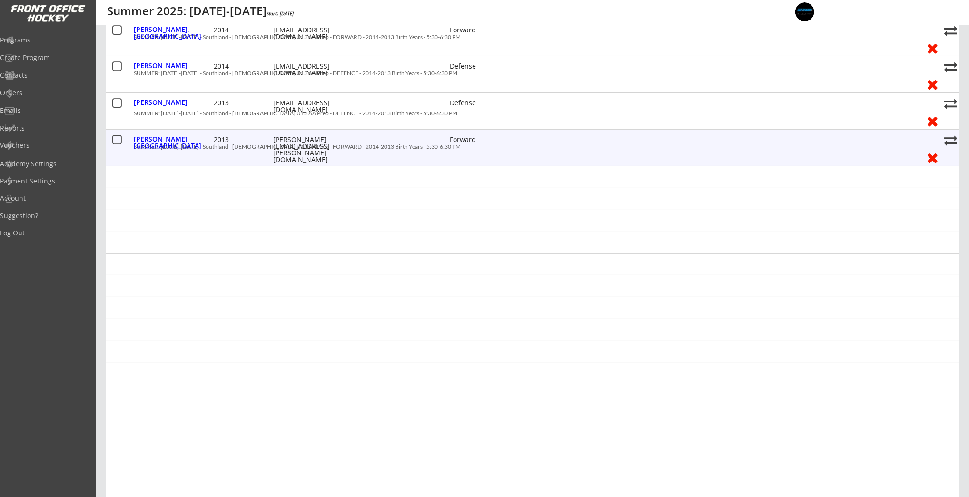
click at [192, 137] on div "Zubkowski, Charlotte" at bounding box center [173, 142] width 78 height 13
type input "Charlotte"
type input "Zubkowski"
type input "86 Sierra Morena Close SW, Calgary, AB T3H 3G2, Canada"
select select ""Forward""
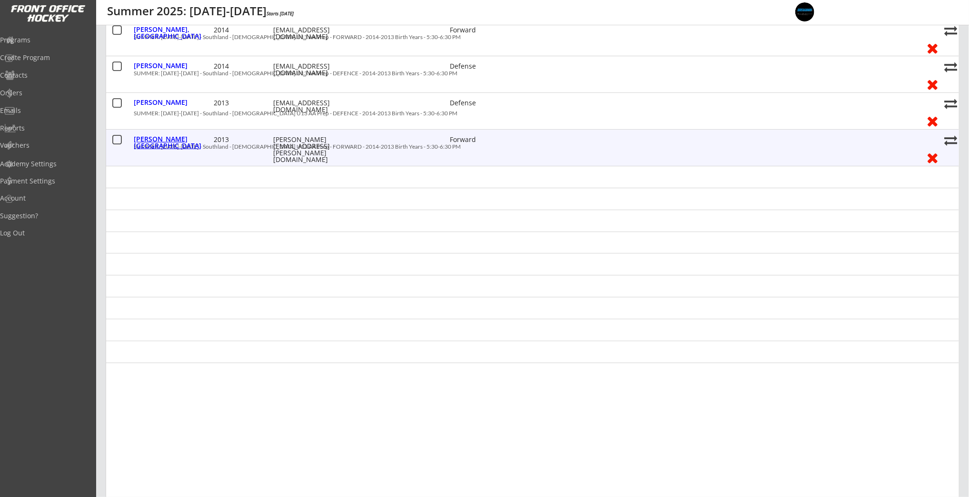
type input "Paula Zubkowski"
type input "(403) 998-5443"
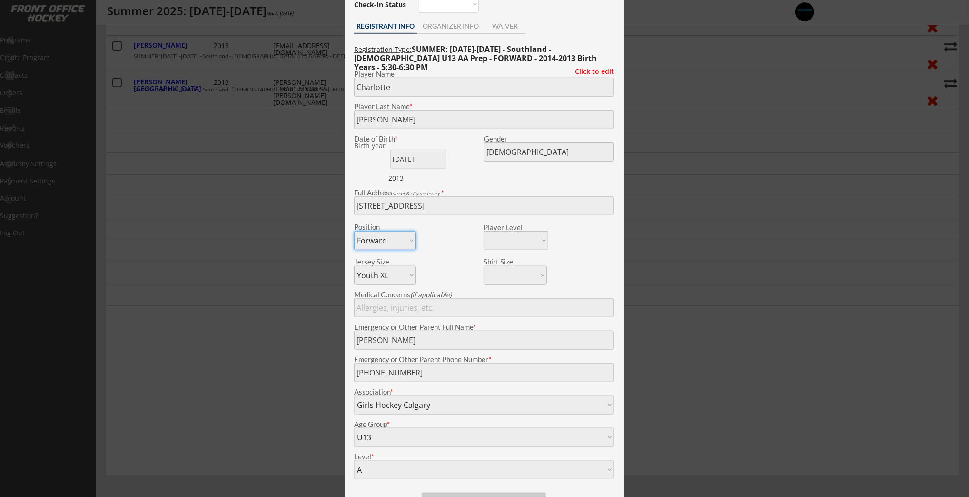
scroll to position [546, 0]
click at [220, 217] on div at bounding box center [484, 248] width 969 height 497
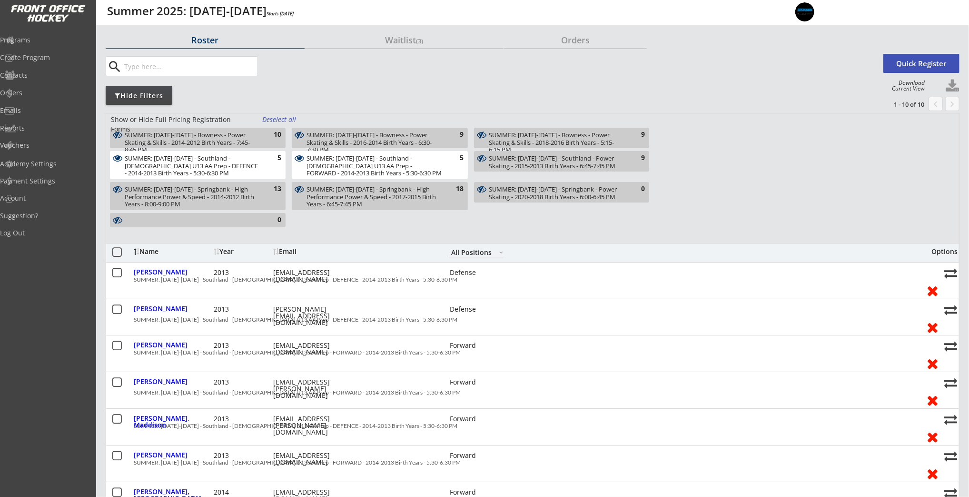
scroll to position [0, 0]
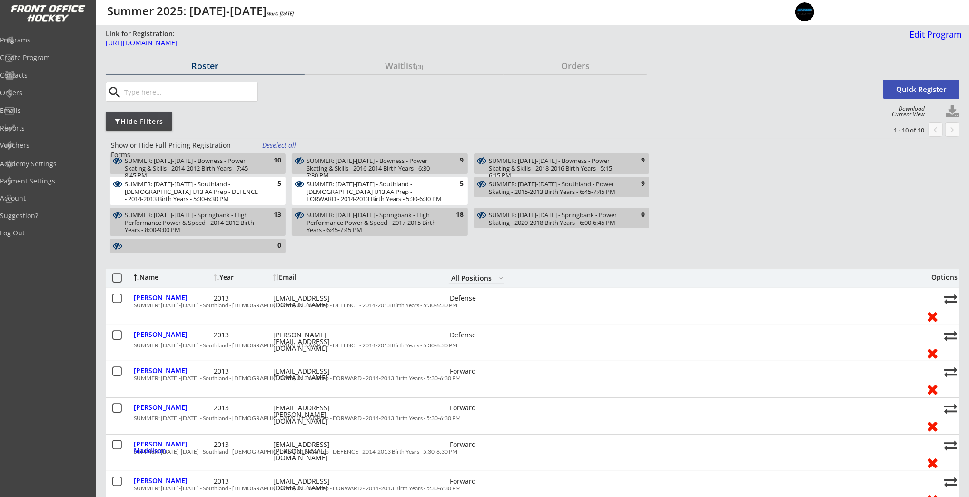
drag, startPoint x: 221, startPoint y: 195, endPoint x: 273, endPoint y: 200, distance: 52.1
click at [225, 196] on div "SUMMER: Aug 5-8 - Southland - FEMALE U13 AA Prep - DEFENCE - 2014-2013 Birth Ye…" at bounding box center [192, 191] width 135 height 22
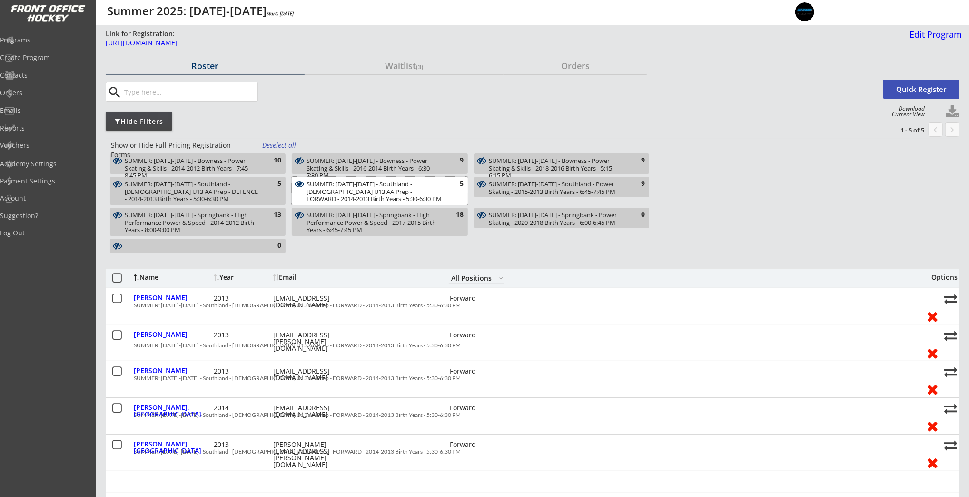
click at [326, 195] on div "SUMMER: Aug 5-8 - Southland - FEMALE U13 AA Prep - FORWARD - 2014-2013 Birth Ye…" at bounding box center [374, 191] width 135 height 22
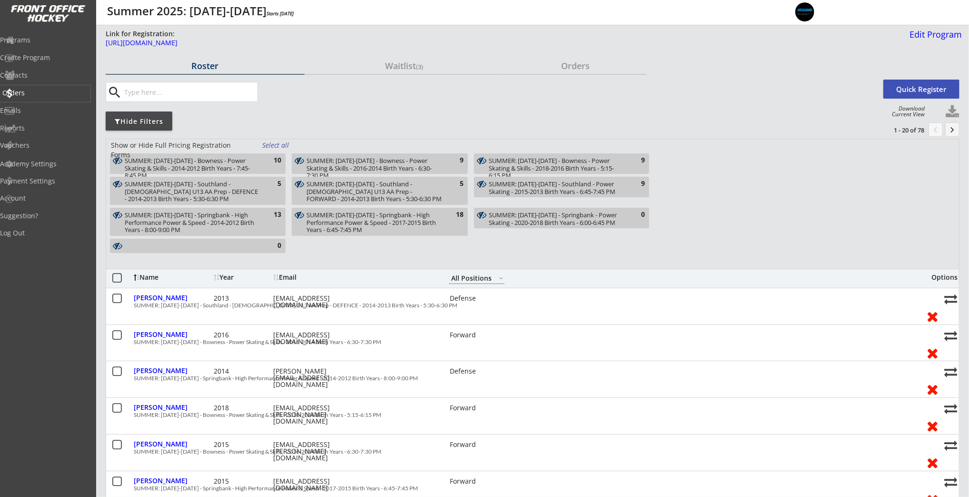
click at [31, 89] on div "Orders" at bounding box center [45, 92] width 86 height 7
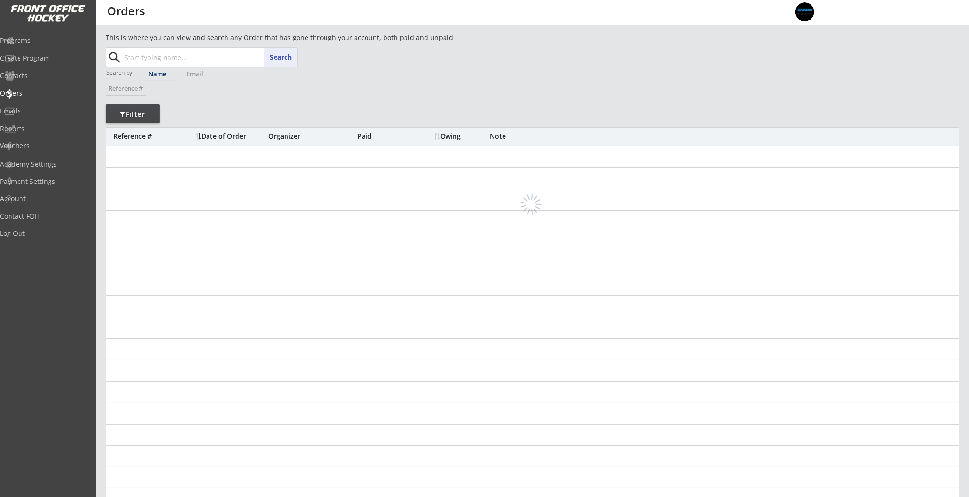
click at [131, 54] on input "text" at bounding box center [209, 57] width 175 height 19
paste input "majdells@shaw.ca"
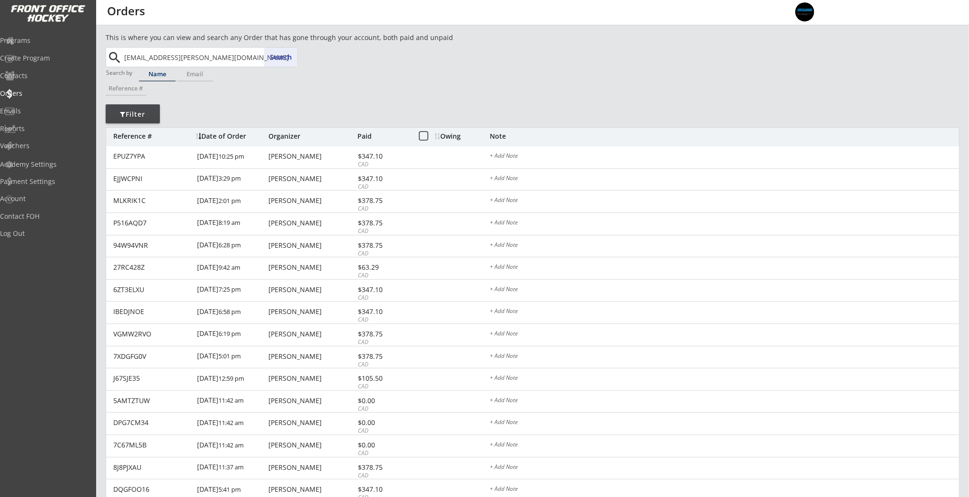
type input "majdells@shaw.ca"
click at [275, 58] on button "Search" at bounding box center [280, 57] width 33 height 19
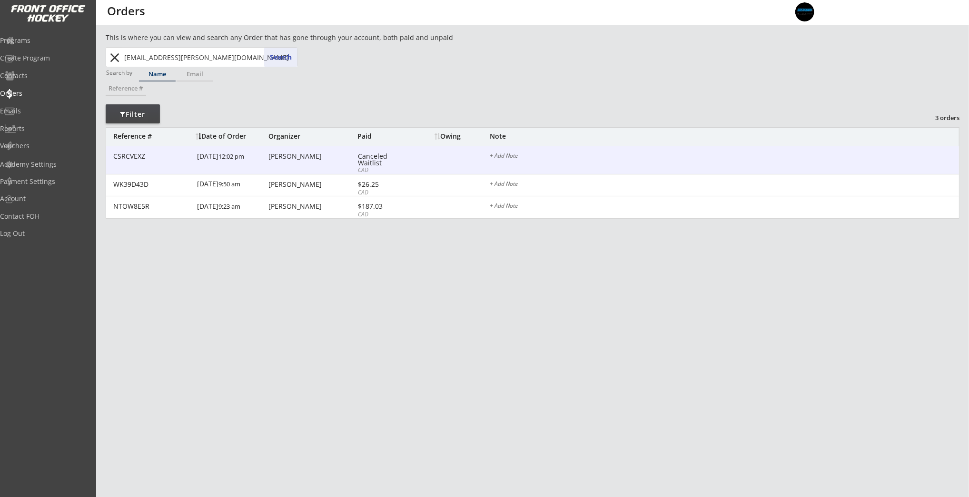
click at [272, 169] on div "CSRCVEXZ 4/21/21 12:02 pm Darrell Majdell Canceled Waitlist CAD + Add Note" at bounding box center [532, 160] width 853 height 28
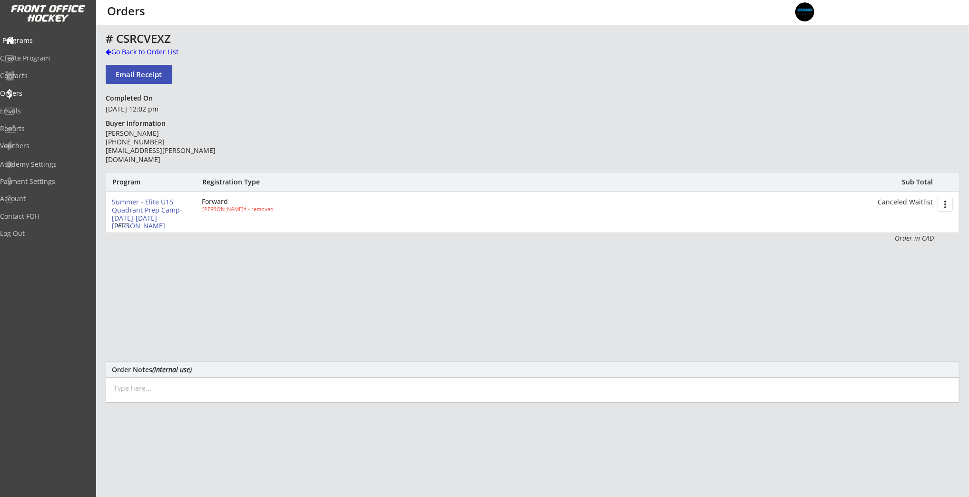
click at [45, 44] on div "Programs" at bounding box center [45, 40] width 86 height 7
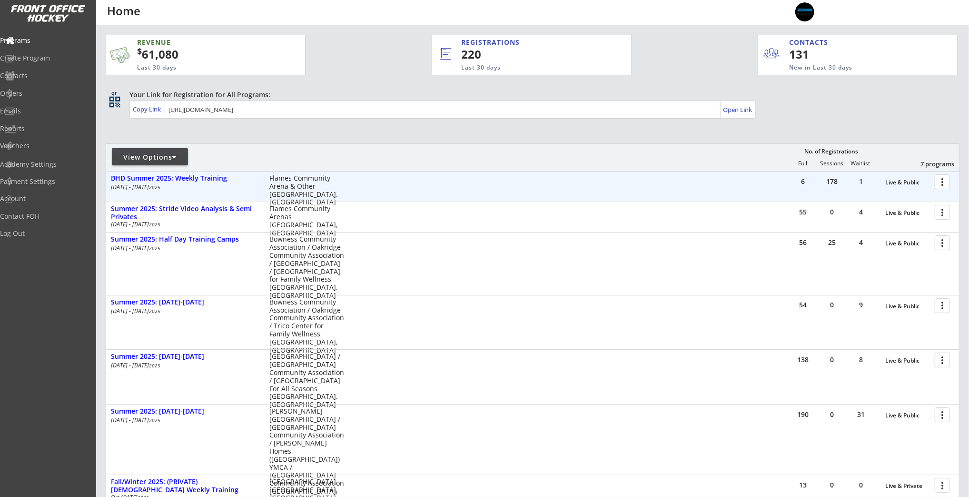
click at [946, 184] on div at bounding box center [944, 181] width 17 height 17
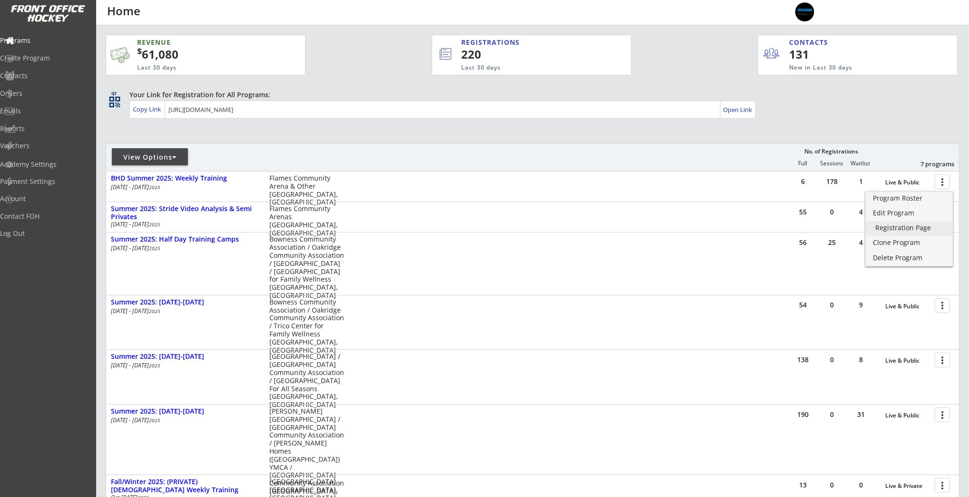
click at [905, 231] on div "Registration Page" at bounding box center [909, 227] width 68 height 7
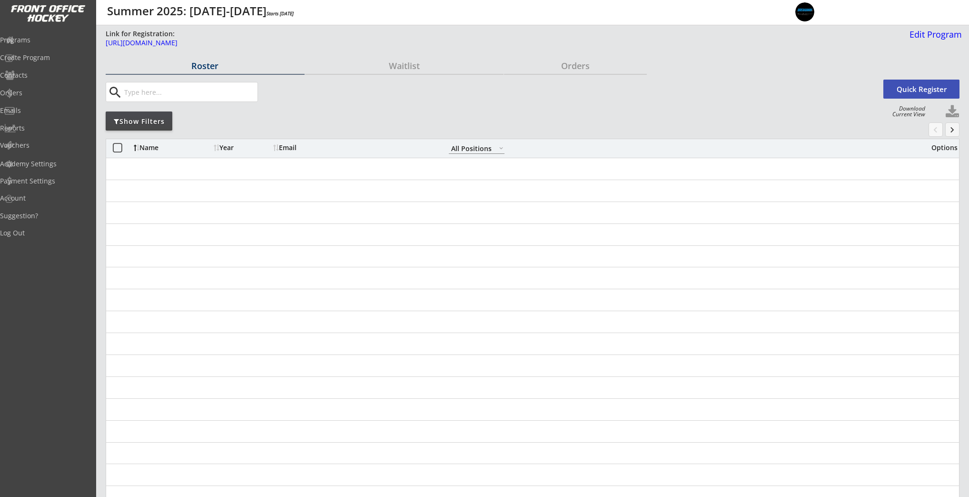
select select ""All Positions""
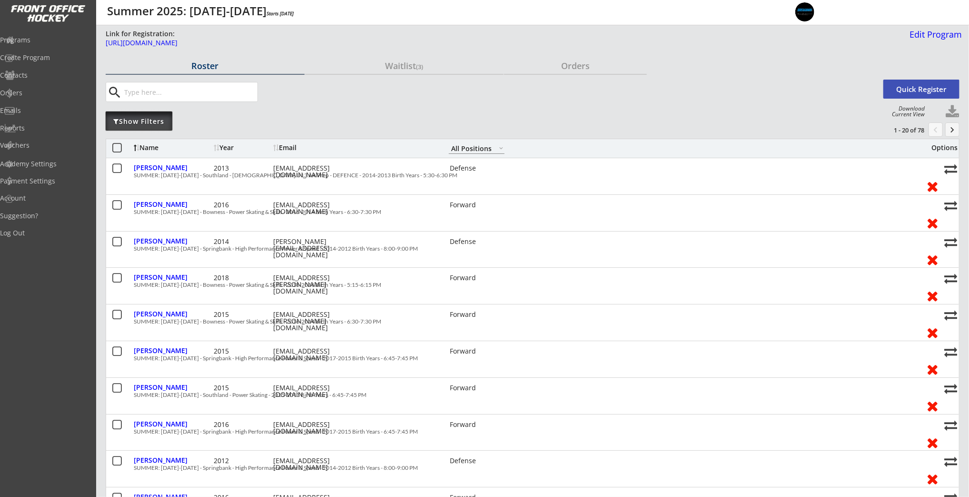
click at [152, 122] on div "Show Filters" at bounding box center [139, 122] width 67 height 10
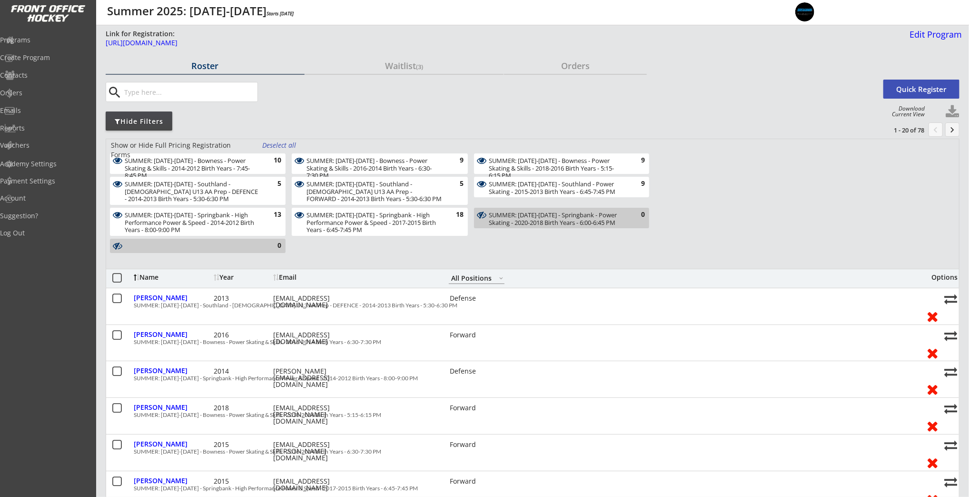
click at [289, 141] on div "Deselect all" at bounding box center [279, 145] width 35 height 10
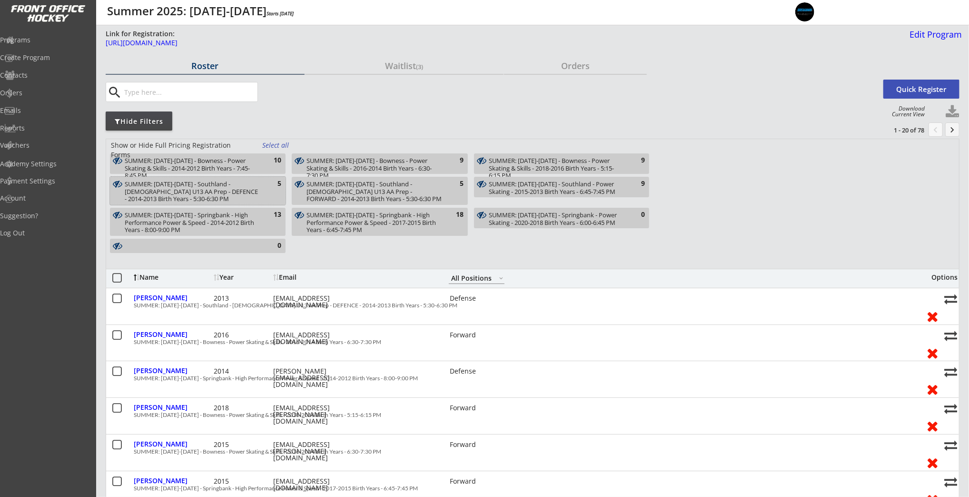
click at [274, 195] on div "SUMMER: Aug 5-8 - Southland - FEMALE U13 AA Prep - DEFENCE - 2014-2013 Birth Ye…" at bounding box center [198, 191] width 176 height 28
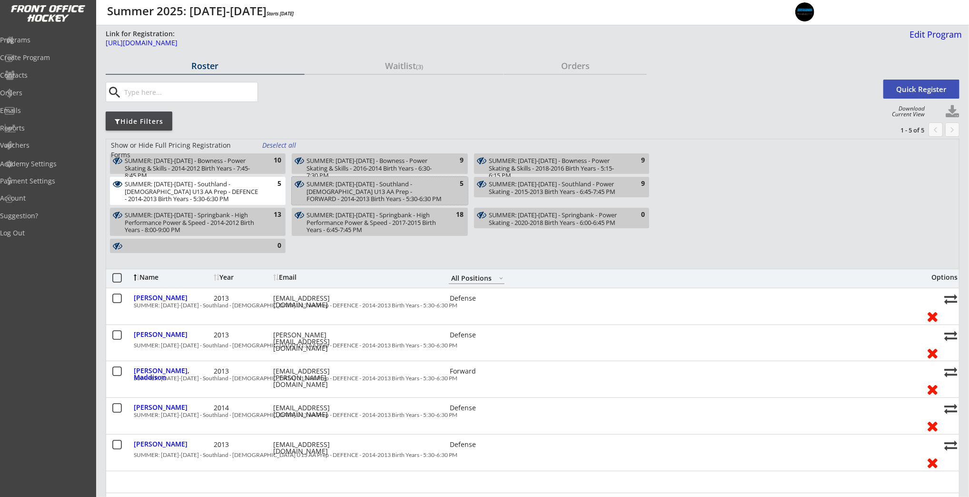
click at [328, 199] on div "SUMMER: Aug 5-8 - Southland - FEMALE U13 AA Prep - FORWARD - 2014-2013 Birth Ye…" at bounding box center [374, 191] width 135 height 22
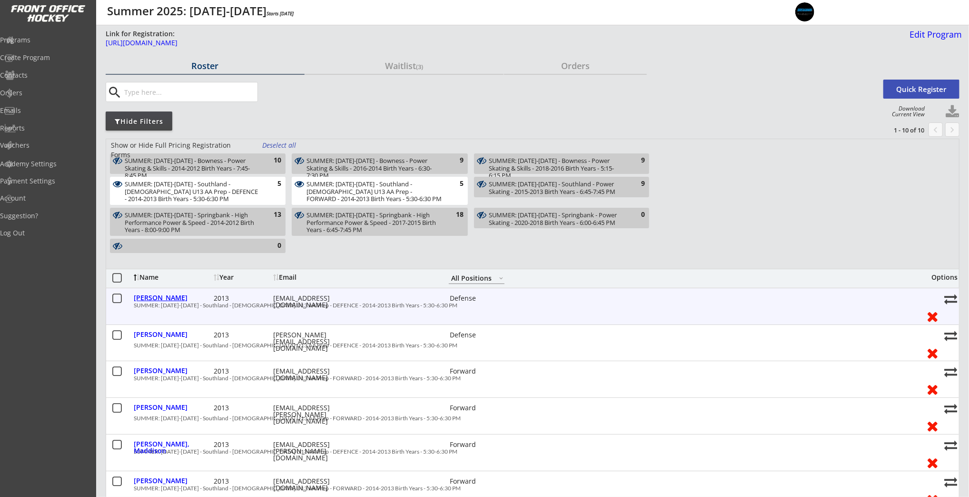
click at [168, 298] on div "Bauder, Alisa" at bounding box center [173, 297] width 78 height 7
select select ""Defense""
select select ""Adult S""
select select ""S""
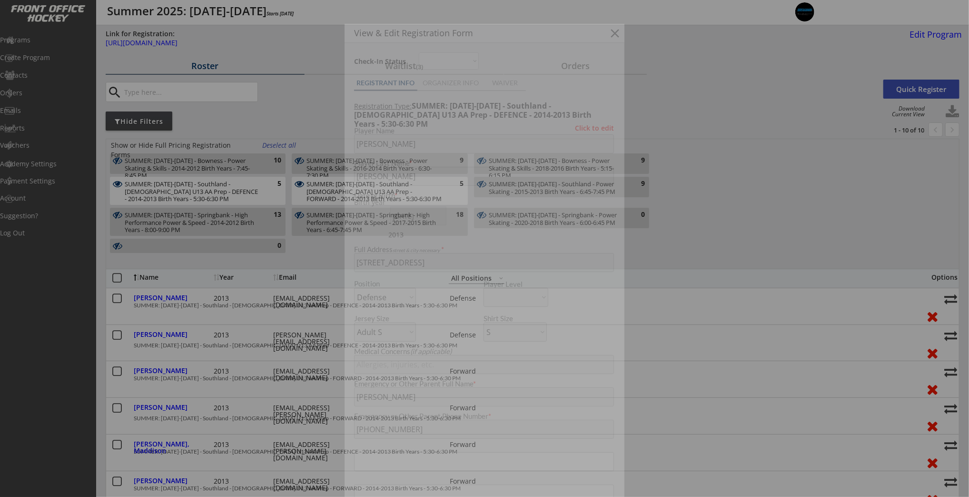
type input "Female"
type input "Girls Hockey Calgary"
type input "U13"
type input "AA"
select select ""Girls Hockey Calgary""
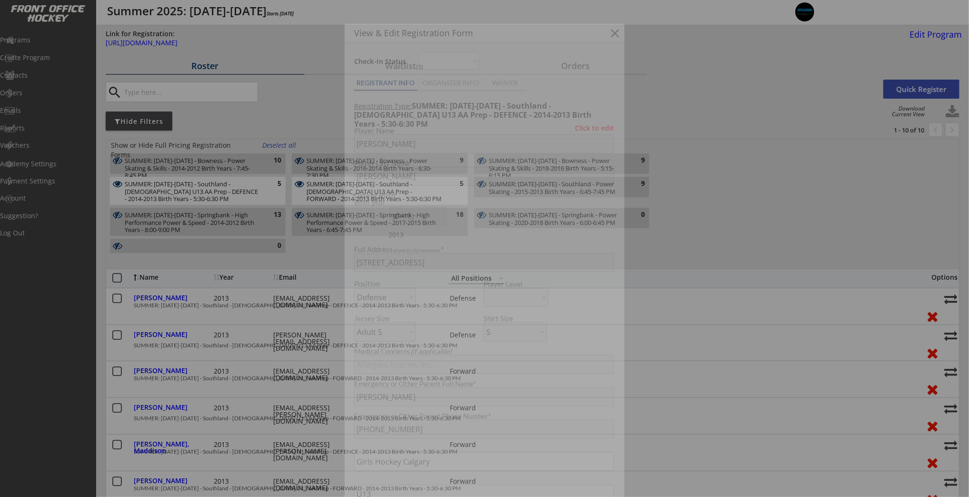
select select ""U13""
select select ""AA""
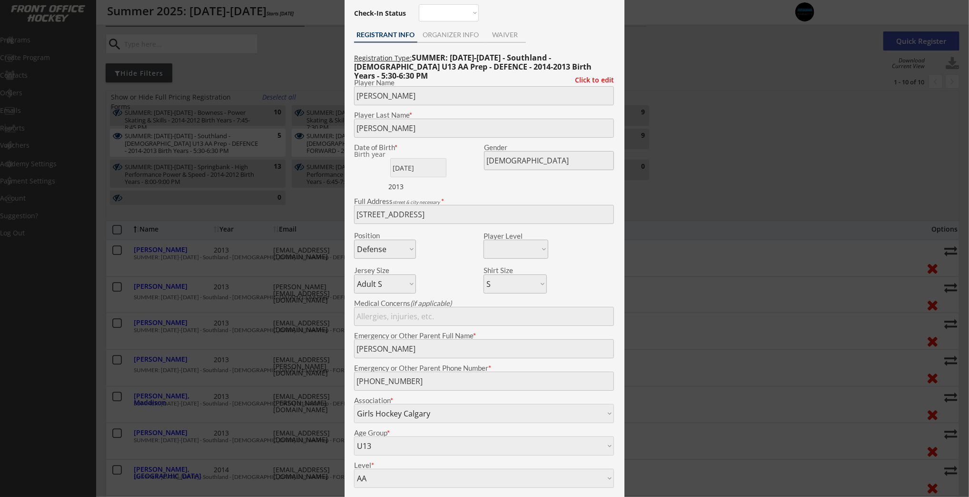
scroll to position [39, 0]
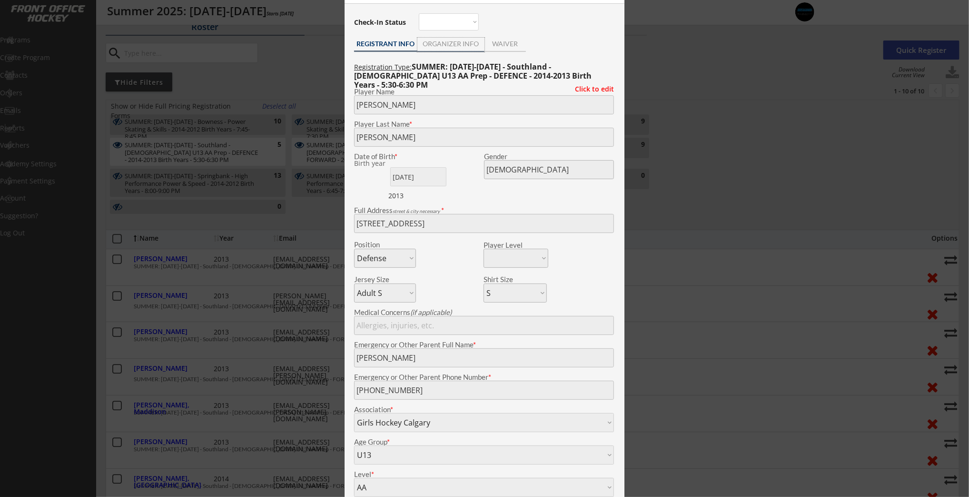
click at [426, 45] on div "ORGANIZER INFO" at bounding box center [450, 43] width 67 height 7
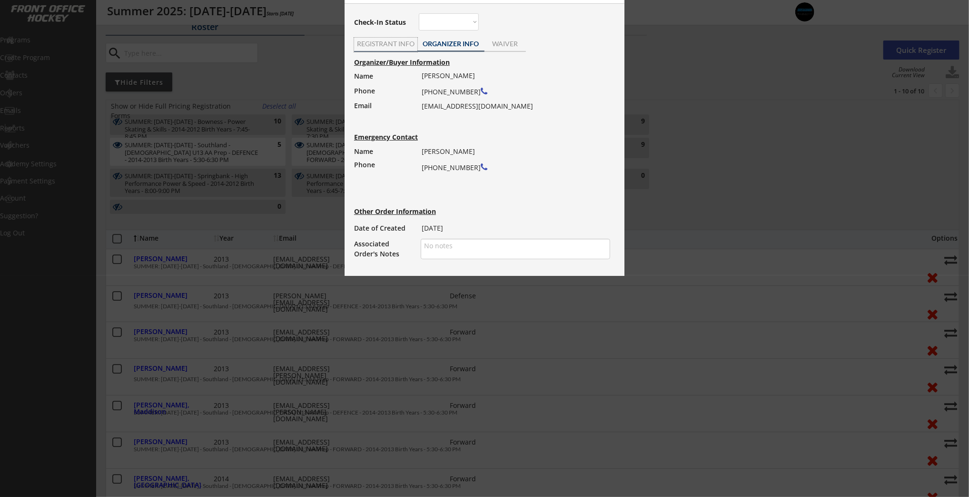
click at [390, 46] on div "REGISTRANT INFO" at bounding box center [385, 43] width 63 height 7
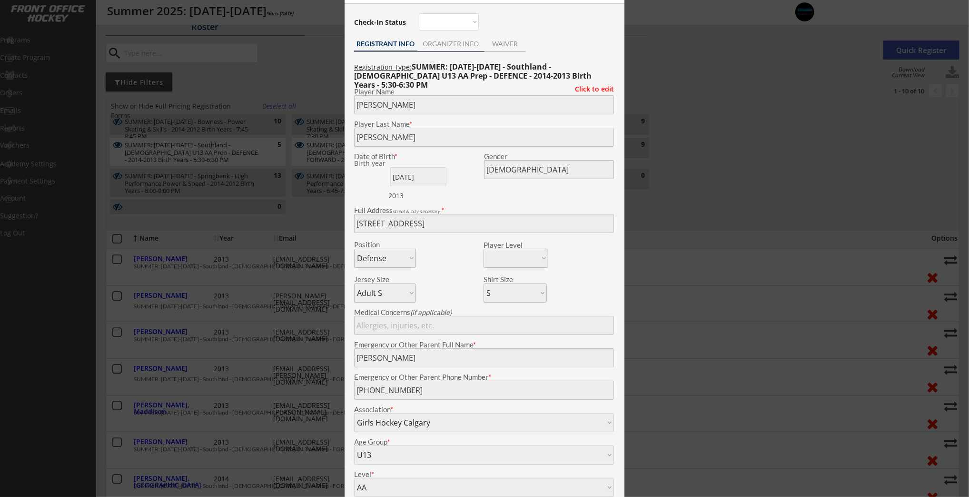
click at [464, 46] on div "ORGANIZER INFO" at bounding box center [450, 43] width 67 height 7
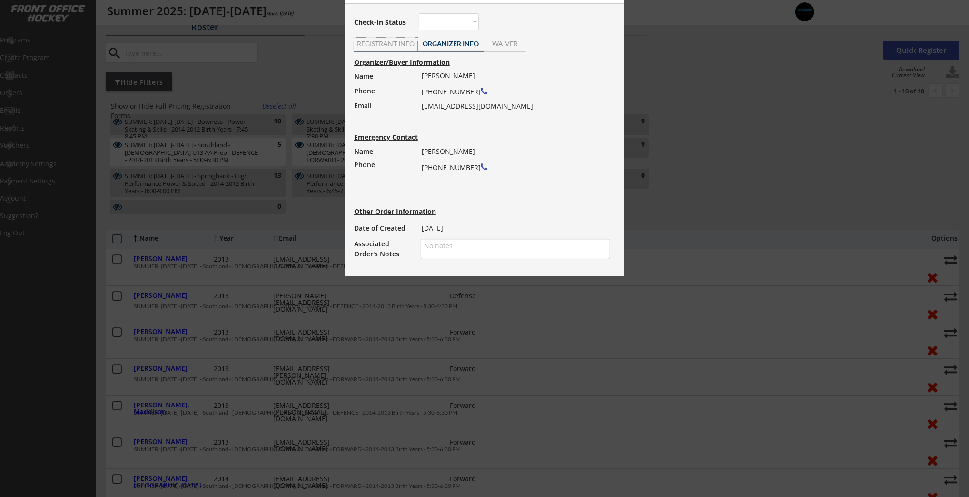
click at [385, 44] on div "REGISTRANT INFO" at bounding box center [385, 43] width 63 height 7
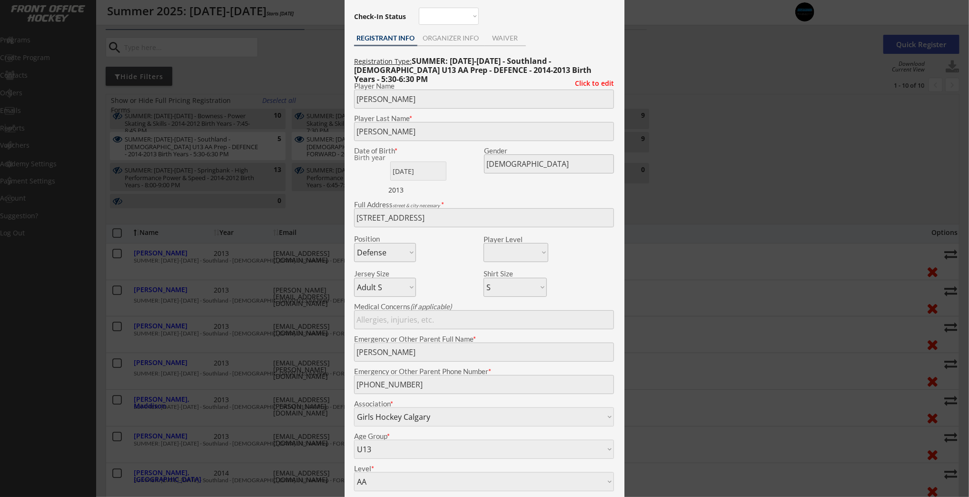
scroll to position [34, 0]
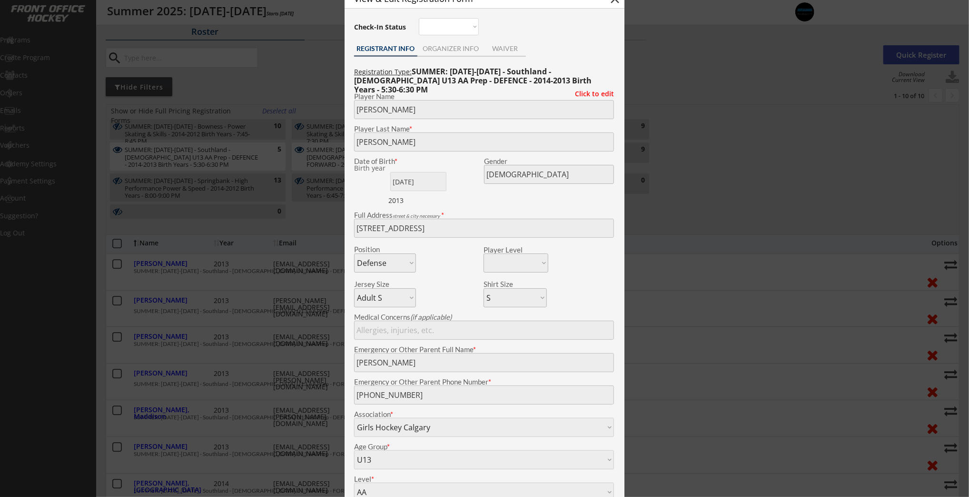
click at [260, 269] on div at bounding box center [484, 248] width 969 height 497
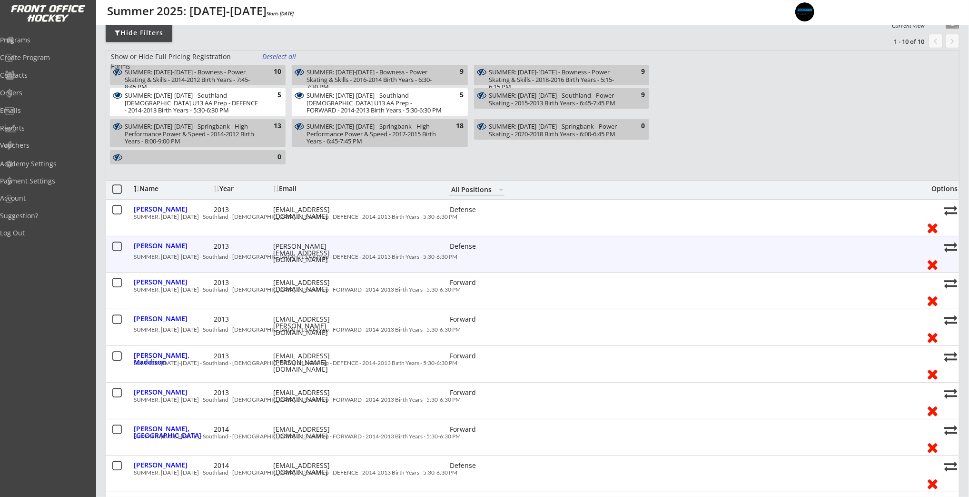
scroll to position [98, 0]
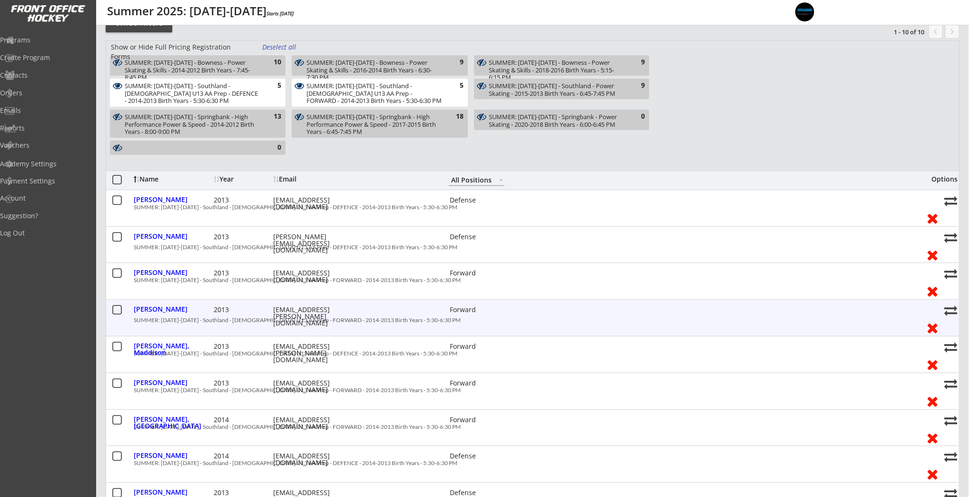
click at [294, 308] on div "mr.michael.louie@gmail.com" at bounding box center [316, 316] width 86 height 20
copy div "mr.michael.louie@gmail.com"
click at [149, 310] on div "Louie, Naiya" at bounding box center [173, 309] width 78 height 7
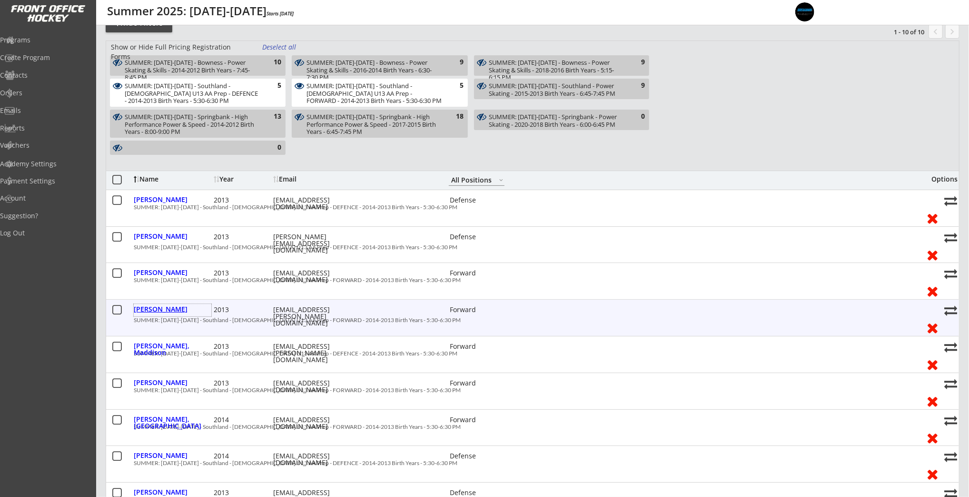
type input "Naiya"
type input "Louie"
type input "09/03/2013"
type input "228 Varsity Estates Link NW, Calgary, AB T3B 4C9, Canada"
select select ""Forward""
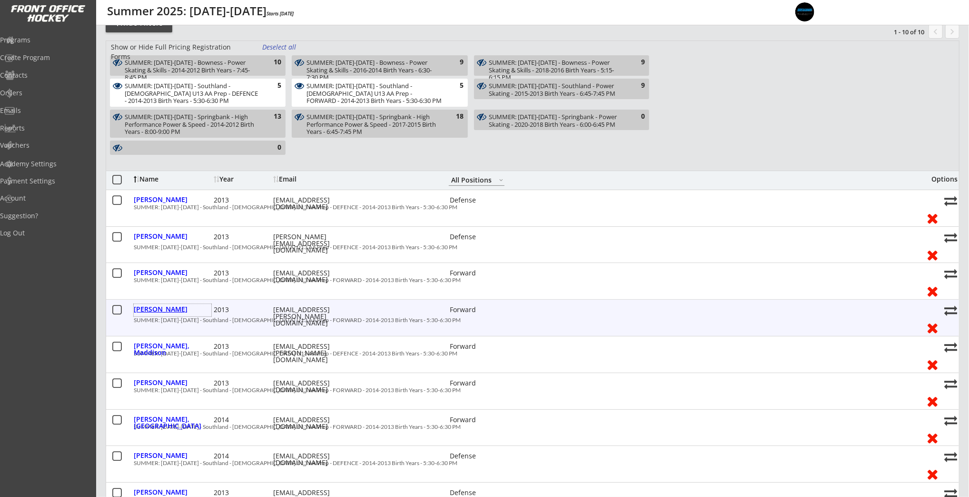
select select ""Youth XL""
select select ""PLACEHOLDER_1427118222253""
type input "Salima Louie"
type input "(587) 999-8671"
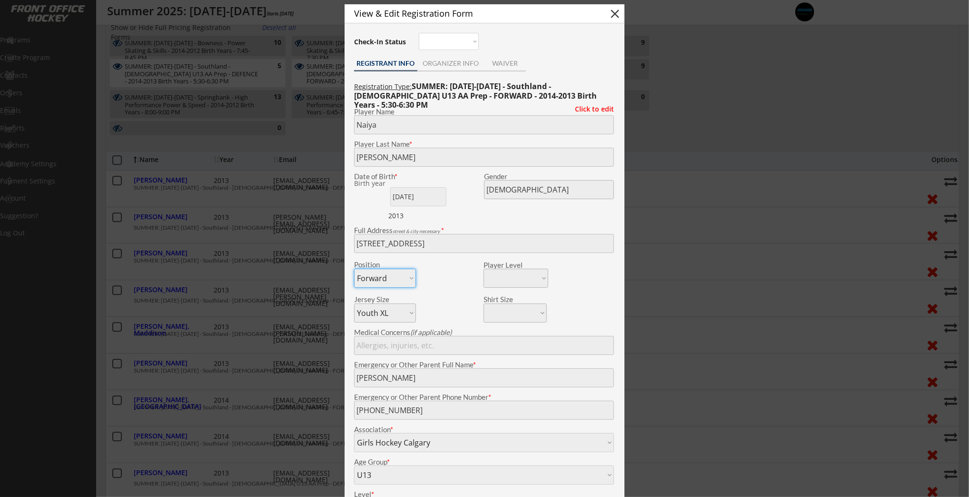
scroll to position [115, 0]
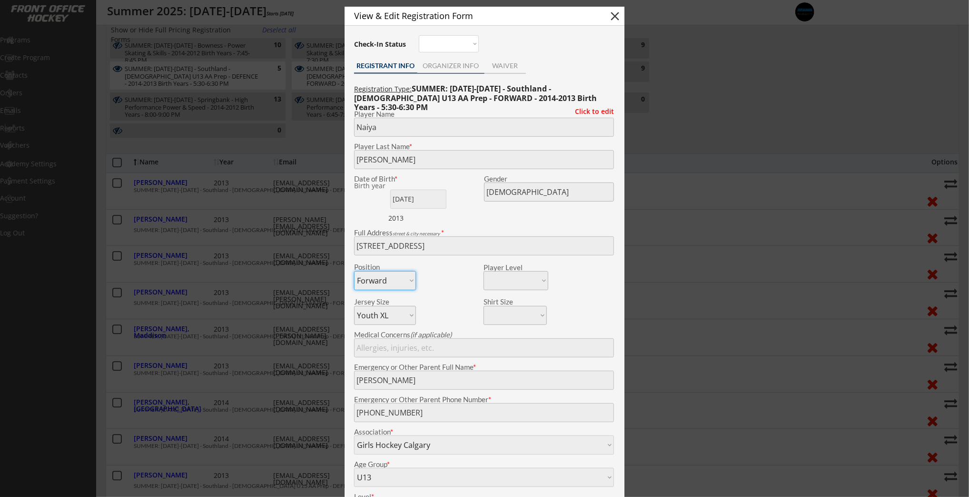
click at [445, 62] on div "ORGANIZER INFO" at bounding box center [450, 65] width 67 height 7
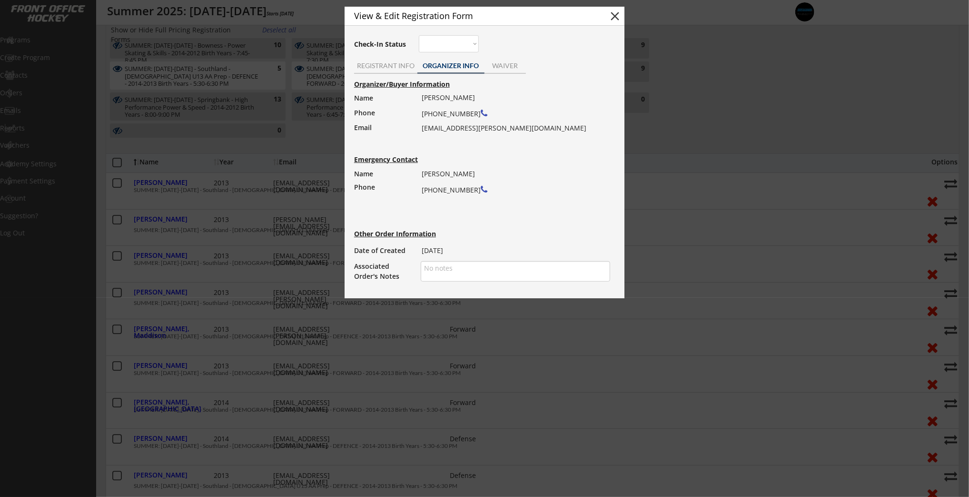
click at [304, 182] on div at bounding box center [484, 248] width 969 height 497
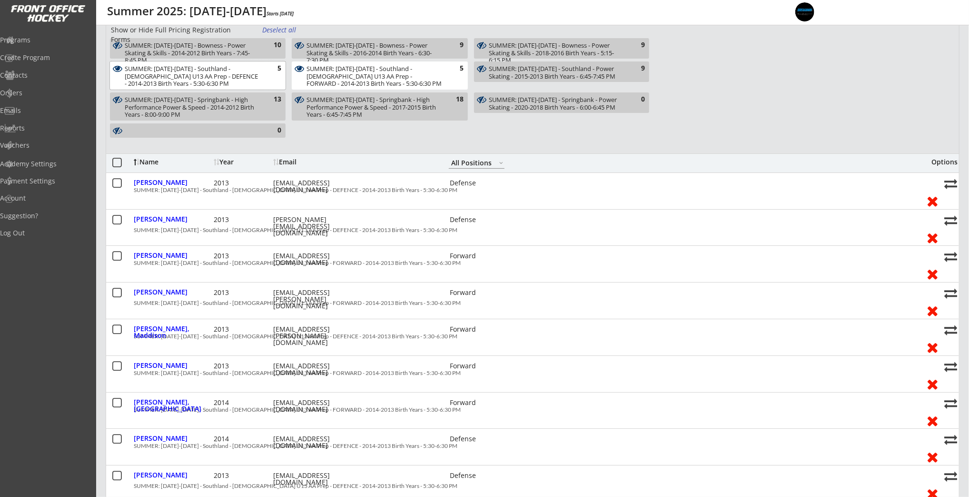
drag, startPoint x: 253, startPoint y: 74, endPoint x: 330, endPoint y: 75, distance: 77.1
click at [255, 75] on div "SUMMER: Aug 5-8 - Southland - FEMALE U13 AA Prep - DEFENCE - 2014-2013 Birth Ye…" at bounding box center [192, 76] width 135 height 22
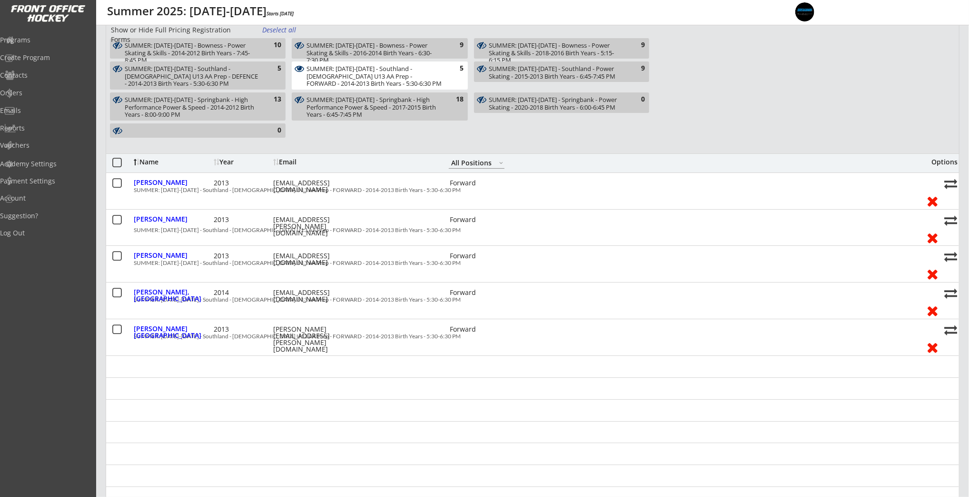
click at [343, 75] on div "SUMMER: Aug 5-8 - Southland - FEMALE U13 AA Prep - FORWARD - 2014-2013 Birth Ye…" at bounding box center [374, 76] width 135 height 22
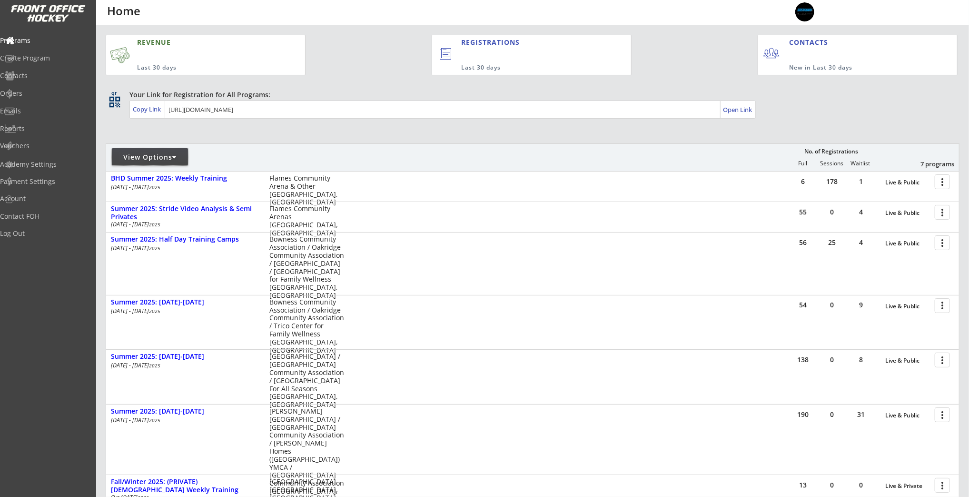
click at [171, 159] on div "View Options" at bounding box center [150, 157] width 76 height 10
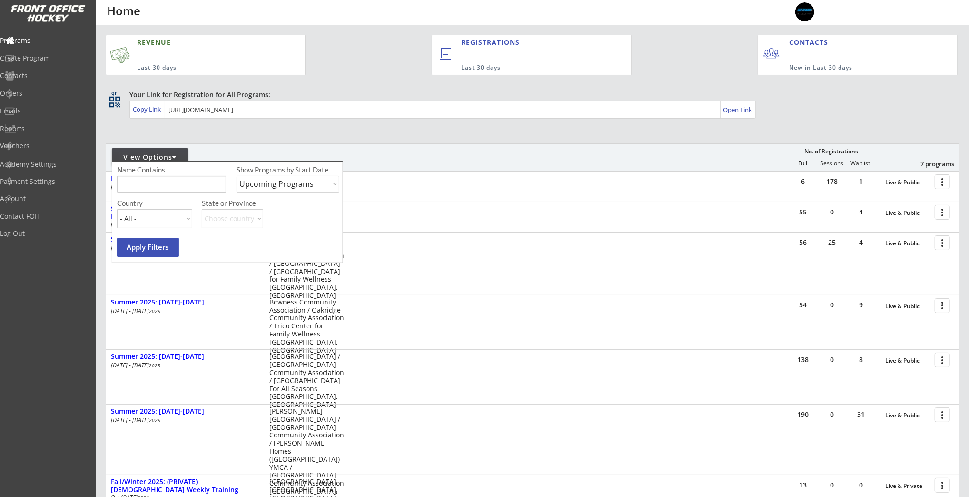
click at [278, 185] on select "Upcoming Programs Past Programs Specific Date Range" at bounding box center [288, 184] width 103 height 17
select select ""Past Programs""
click at [237, 176] on select "Upcoming Programs Past Programs Specific Date Range" at bounding box center [288, 184] width 103 height 17
drag, startPoint x: 170, startPoint y: 242, endPoint x: 238, endPoint y: 244, distance: 68.1
click at [170, 242] on button "Apply Filters" at bounding box center [148, 247] width 62 height 19
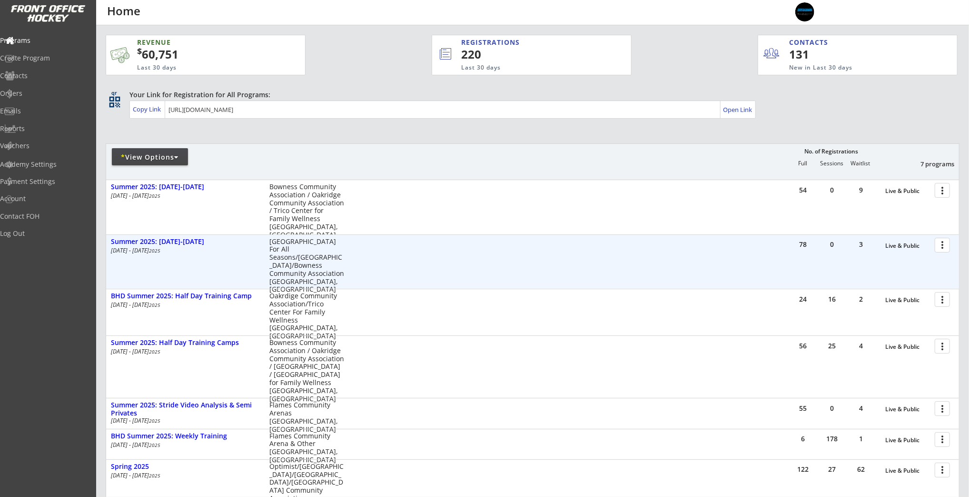
click at [936, 243] on div at bounding box center [944, 244] width 17 height 17
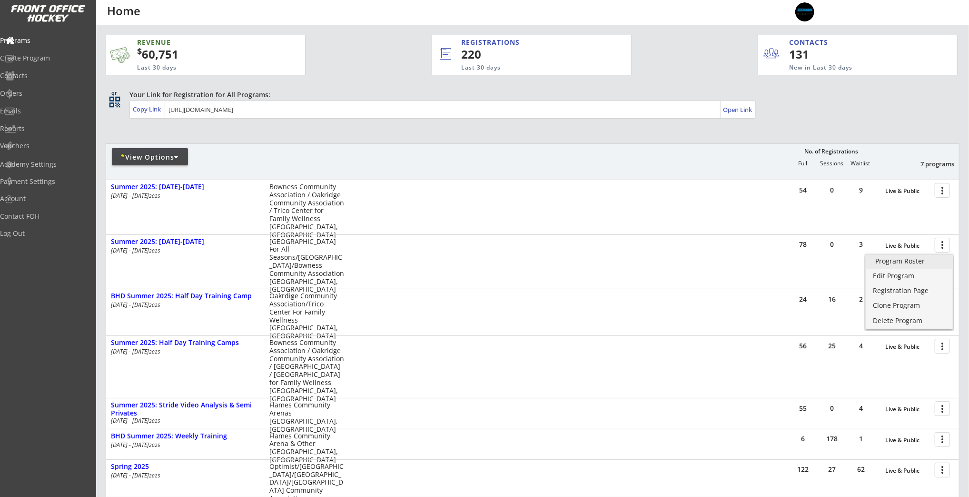
click at [930, 257] on link "Program Roster" at bounding box center [909, 262] width 87 height 14
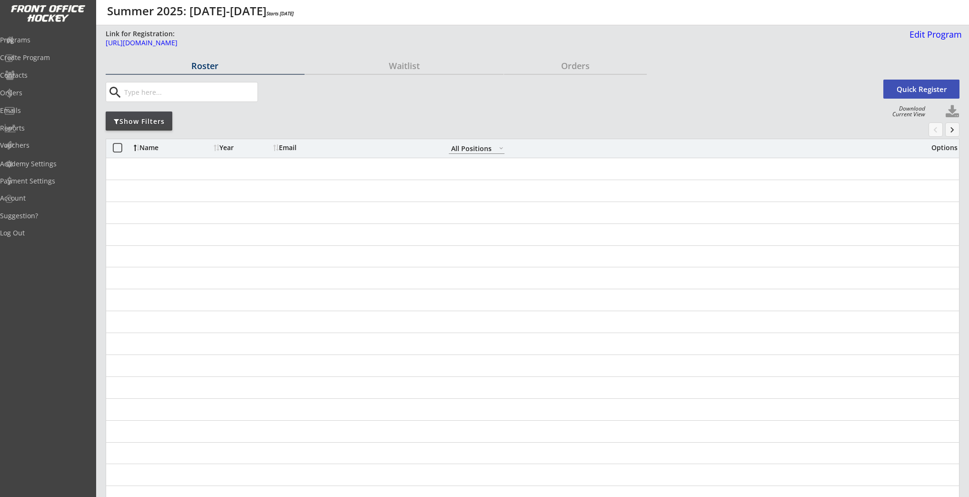
select select ""All Positions""
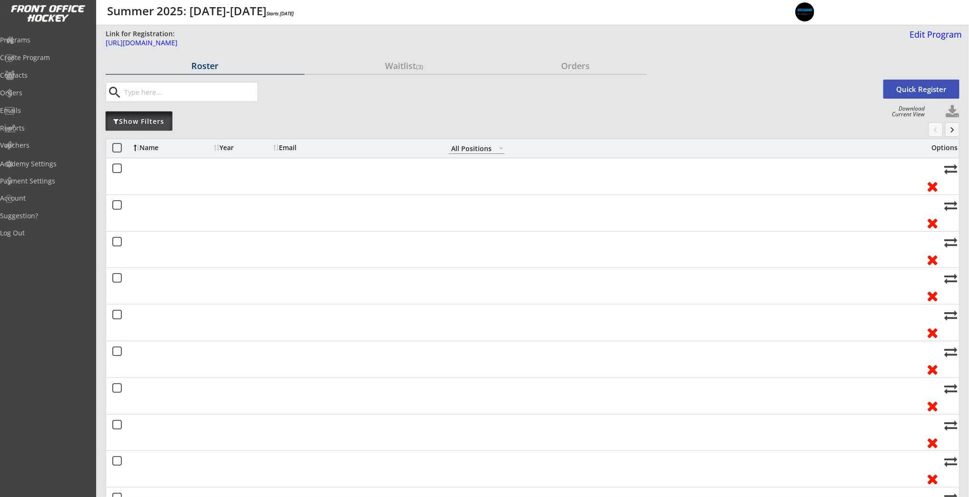
click at [146, 127] on div "Show Filters" at bounding box center [139, 120] width 67 height 19
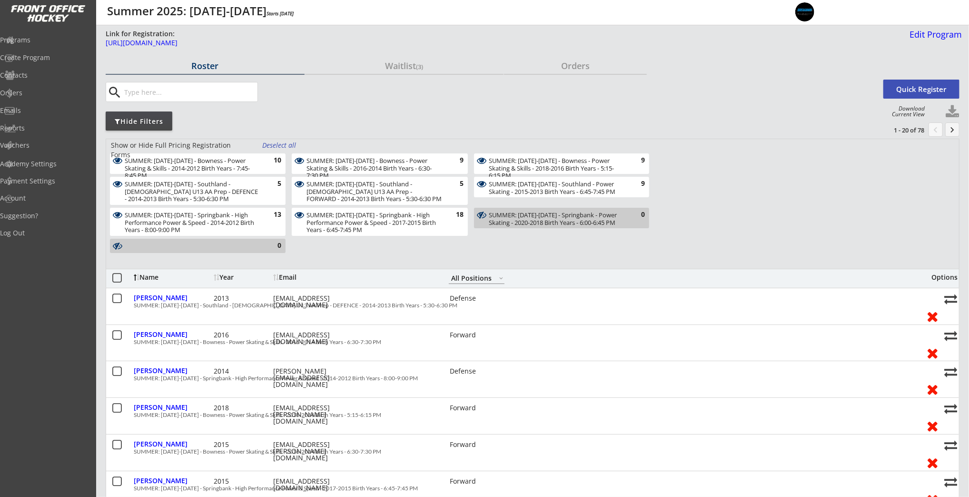
drag, startPoint x: 269, startPoint y: 146, endPoint x: 267, endPoint y: 160, distance: 14.4
click at [269, 146] on div "Deselect all" at bounding box center [279, 145] width 35 height 10
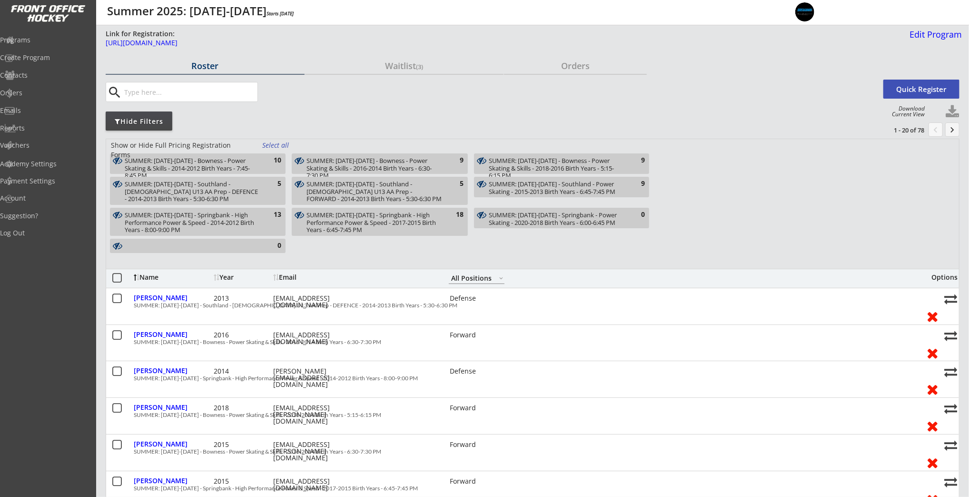
drag, startPoint x: 263, startPoint y: 183, endPoint x: 307, endPoint y: 186, distance: 43.9
click at [268, 183] on div "5" at bounding box center [271, 184] width 19 height 10
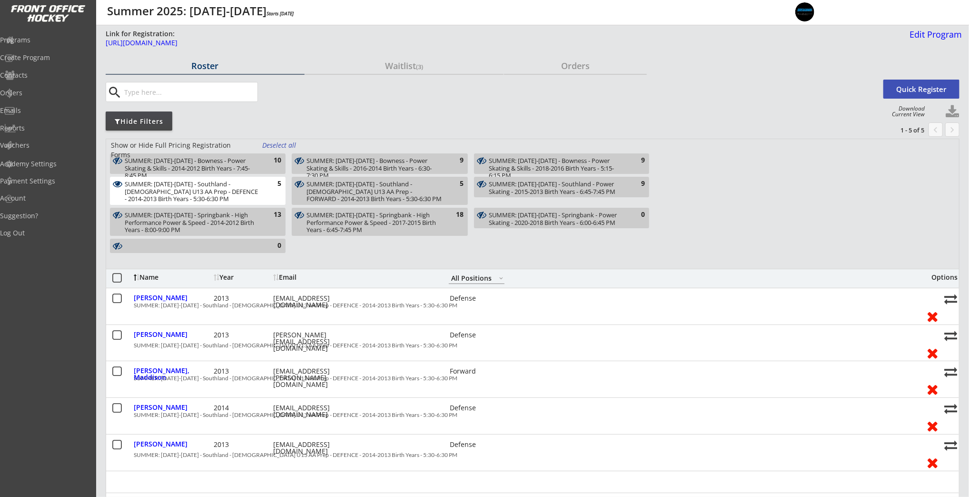
click at [333, 184] on div "SUMMER: [DATE]-[DATE] - Southland - [DEMOGRAPHIC_DATA] U13 AA Prep - FORWARD - …" at bounding box center [374, 191] width 135 height 22
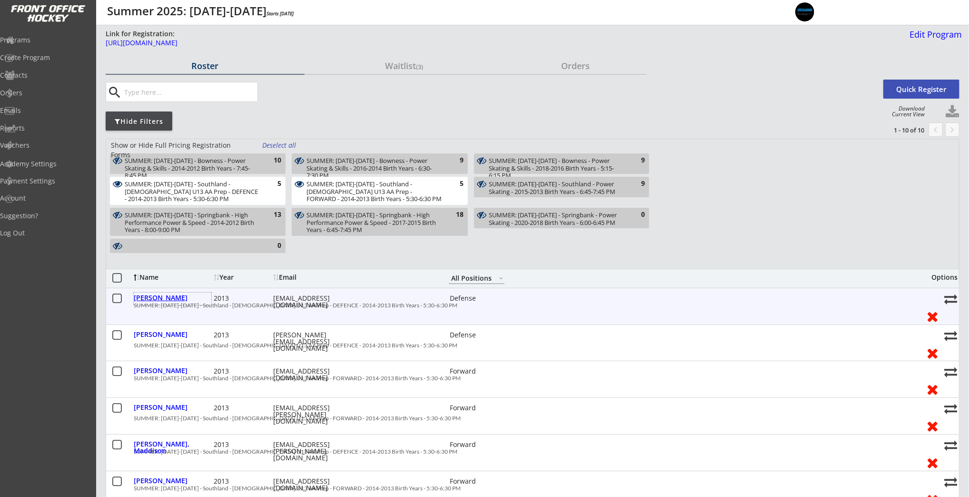
click at [176, 295] on div "[PERSON_NAME]" at bounding box center [173, 297] width 78 height 7
select select ""Defense""
select select ""Adult S""
select select ""S""
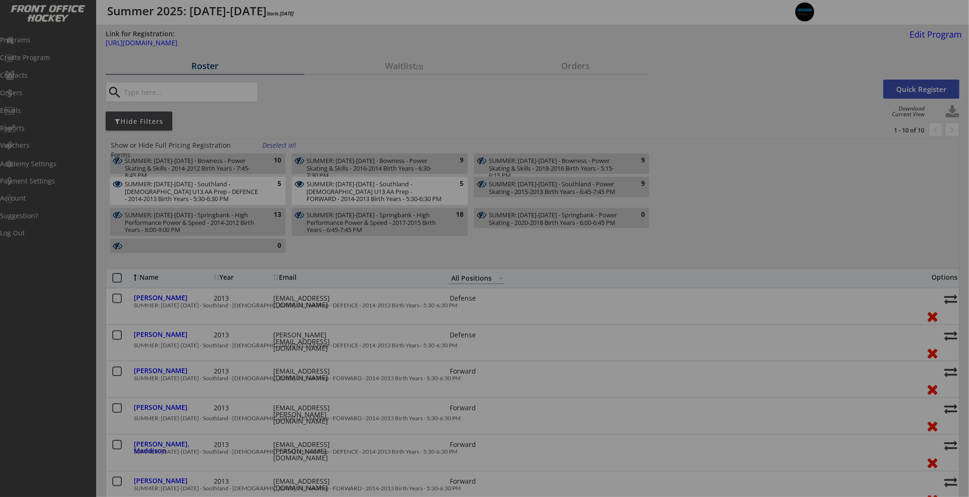
type input "[DEMOGRAPHIC_DATA]"
type input "Girls Hockey Calgary"
type input "U13"
type input "AA"
select select ""Girls Hockey Calgary""
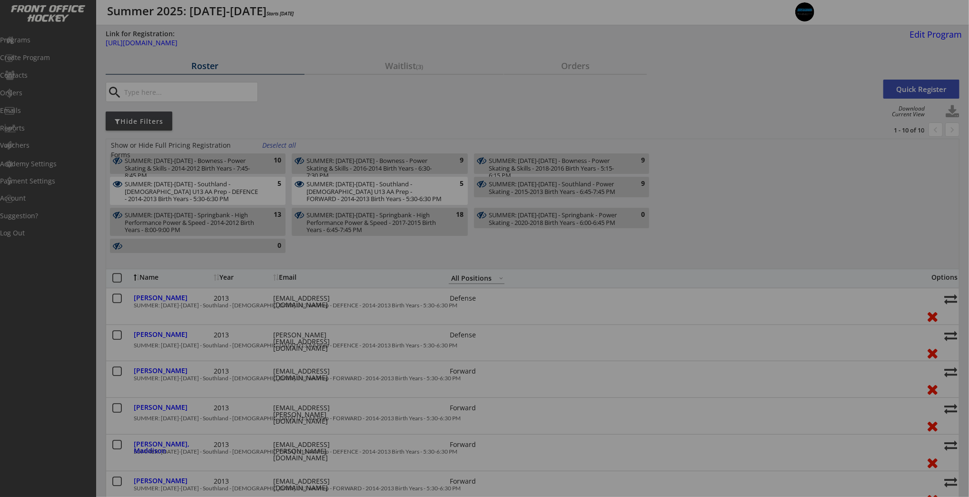
select select ""U13""
select select ""AA""
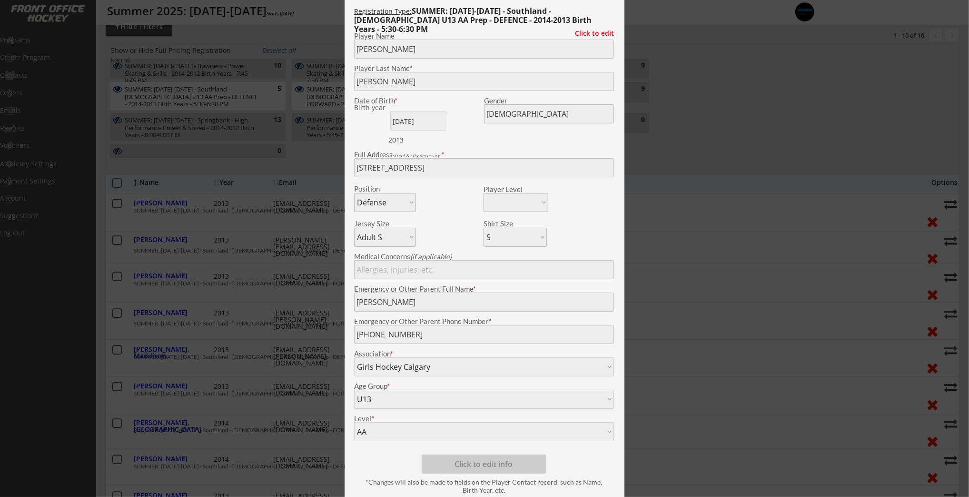
scroll to position [98, 0]
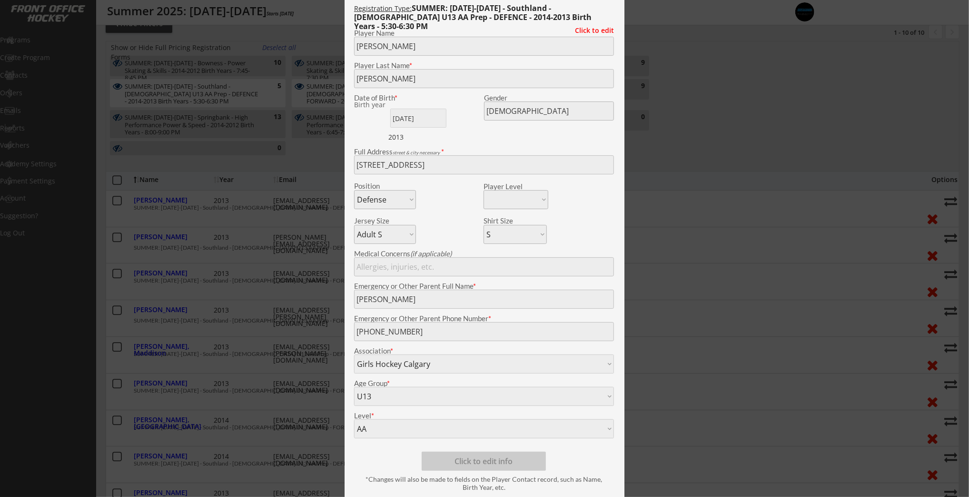
click at [212, 242] on div at bounding box center [484, 248] width 969 height 497
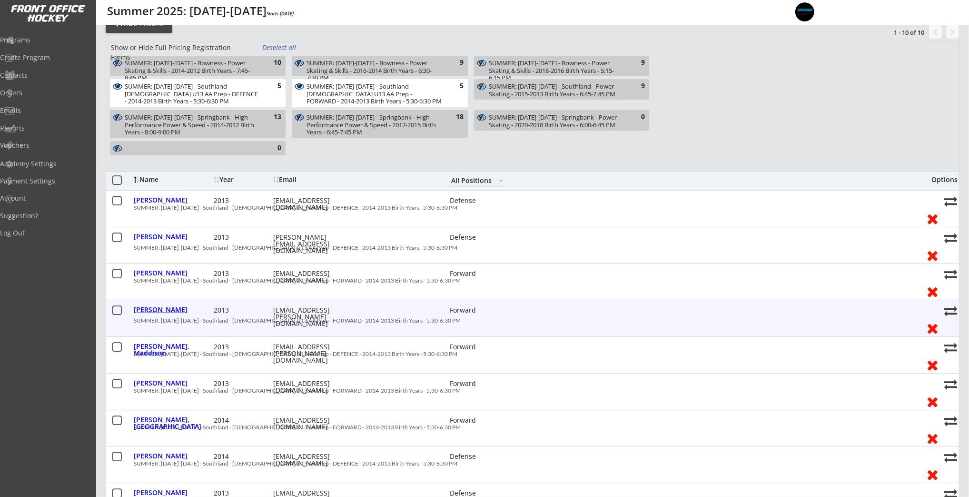
click at [155, 311] on div "[PERSON_NAME]" at bounding box center [173, 309] width 78 height 7
type input "Naiya"
type input "Louie"
type input "09/03/2013"
type input "228 Varsity Estates Link NW, Calgary, AB T3B 4C9, Canada"
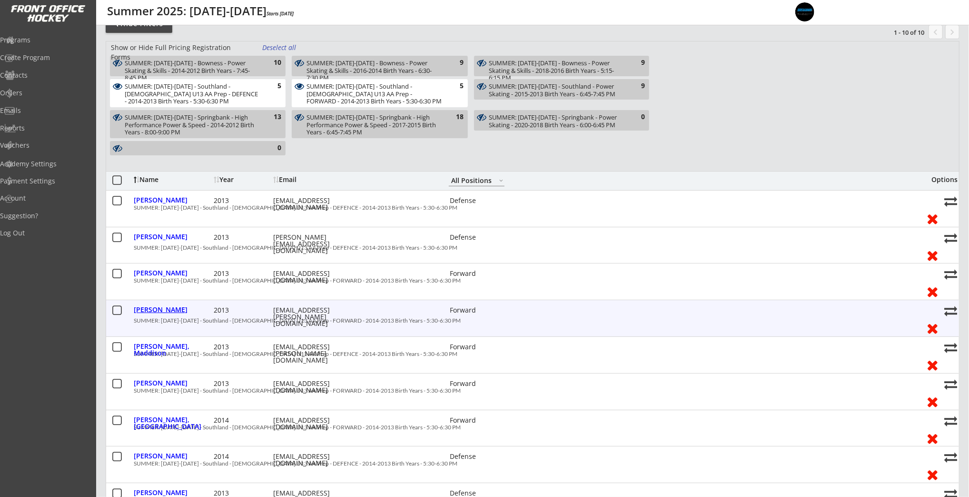
select select ""Forward""
select select ""Youth XL""
select select ""PLACEHOLDER_1427118222253""
type input "Salima Louie"
type input "(587) 999-8671"
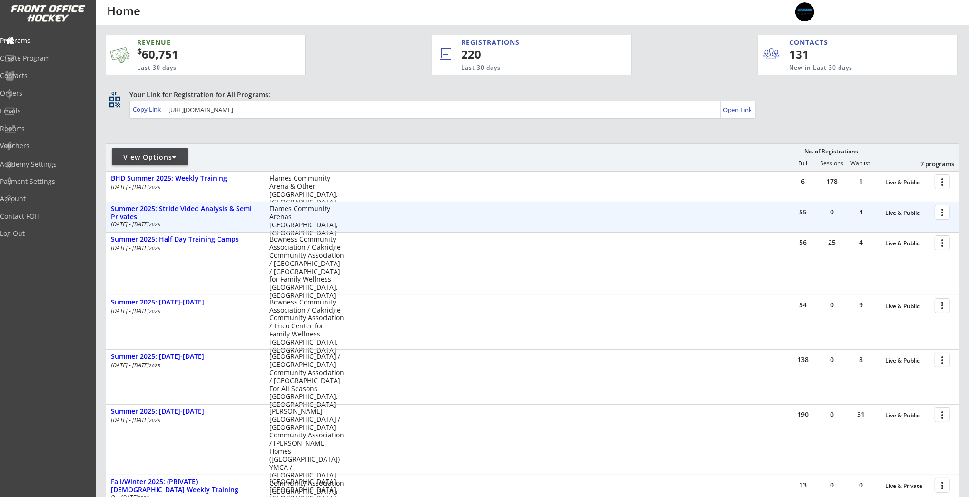
click at [942, 213] on div at bounding box center [944, 211] width 17 height 17
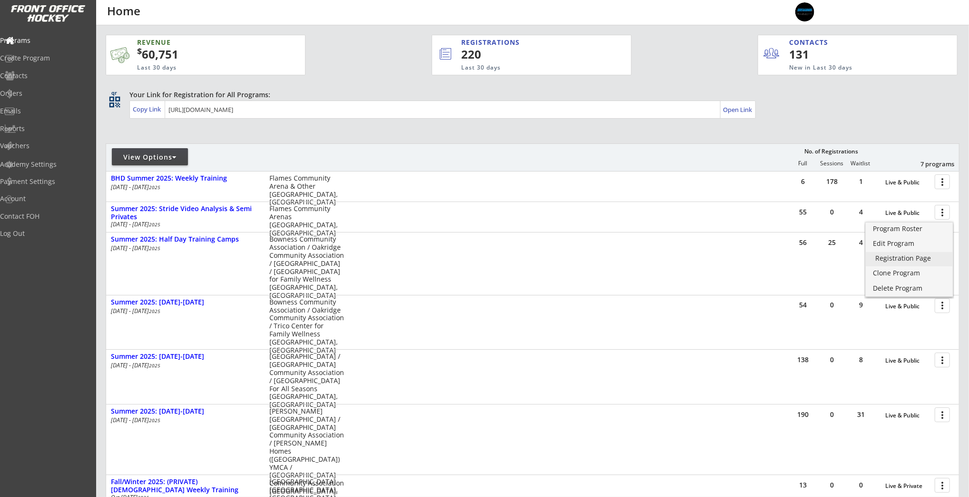
click at [932, 256] on div "Registration Page" at bounding box center [909, 258] width 68 height 7
click at [38, 75] on div "Contacts" at bounding box center [45, 75] width 86 height 7
select select ""Players""
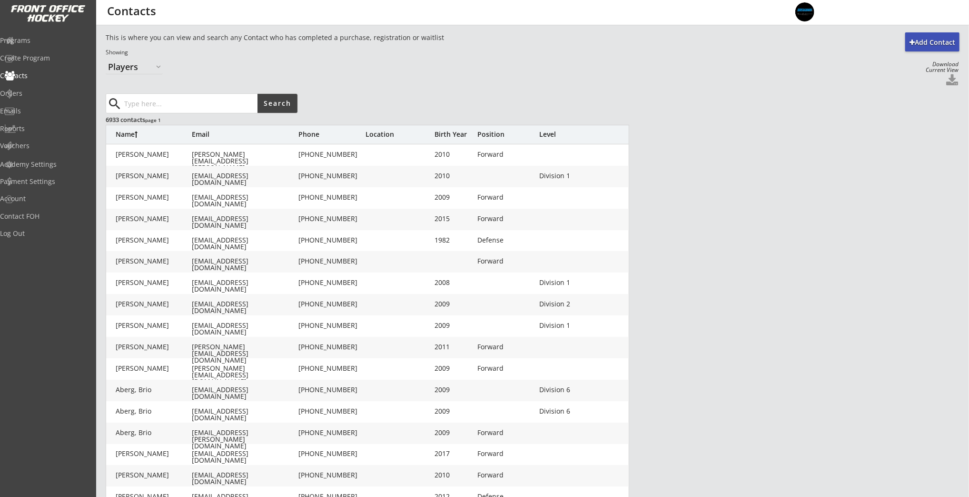
click at [176, 105] on input "input" at bounding box center [189, 103] width 135 height 19
type input "[PHONE_NUMBER]"
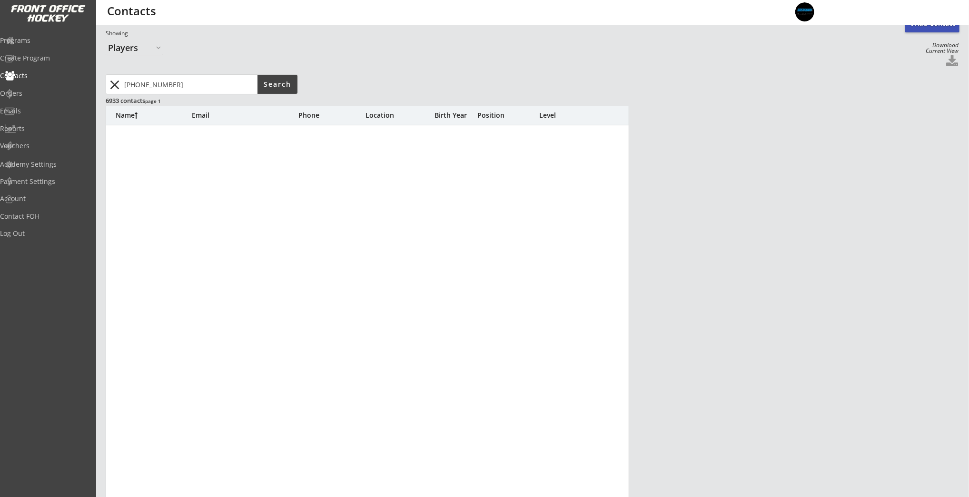
click at [180, 87] on input "input" at bounding box center [189, 84] width 135 height 19
click at [180, 87] on input "input" at bounding box center [189, 85] width 135 height 19
click at [156, 50] on select "Organizers Players" at bounding box center [134, 51] width 57 height 15
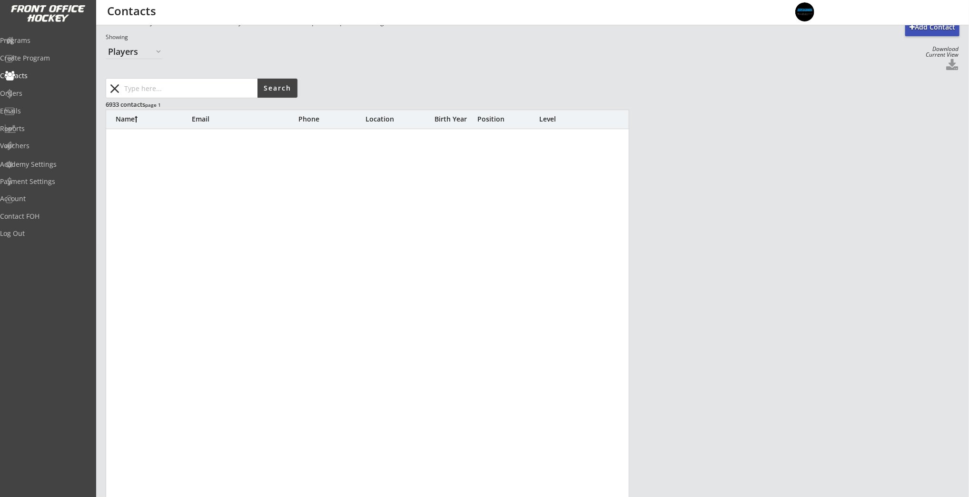
scroll to position [0, 0]
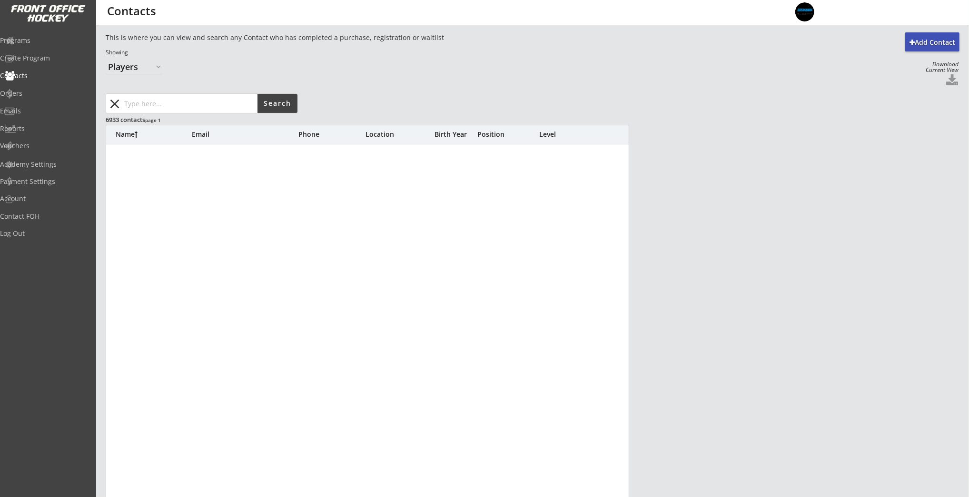
click at [116, 104] on button "close" at bounding box center [115, 103] width 16 height 15
